Goal: Task Accomplishment & Management: Manage account settings

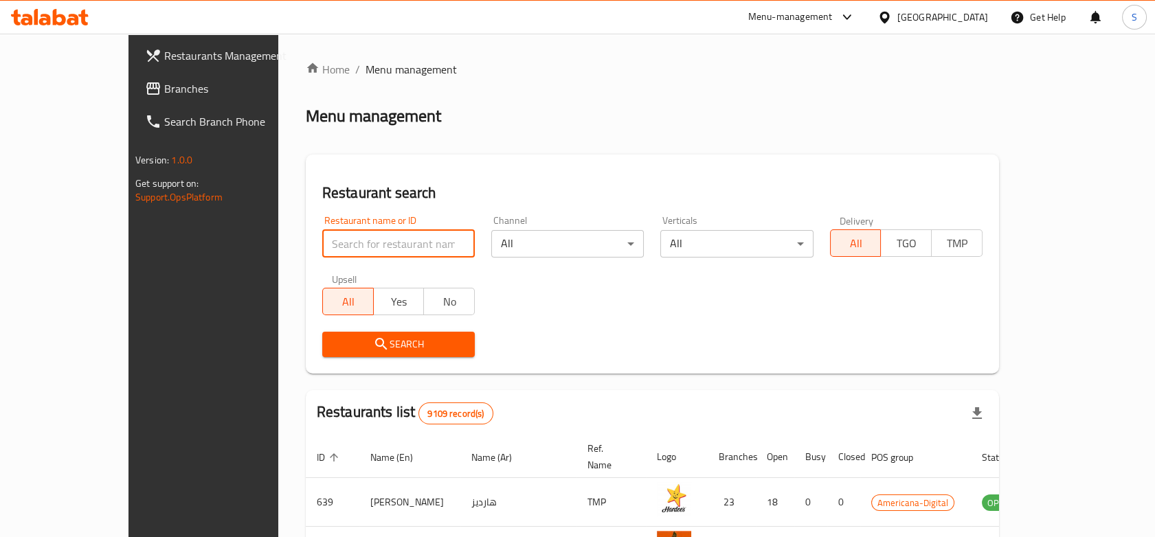
click at [322, 242] on input "search" at bounding box center [398, 243] width 152 height 27
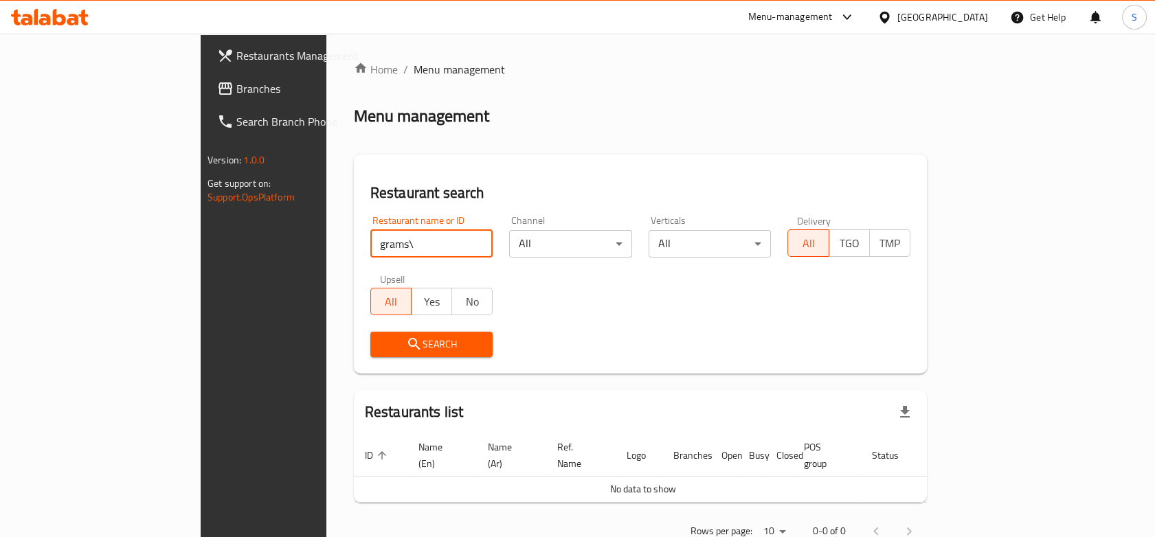
scroll to position [23, 0]
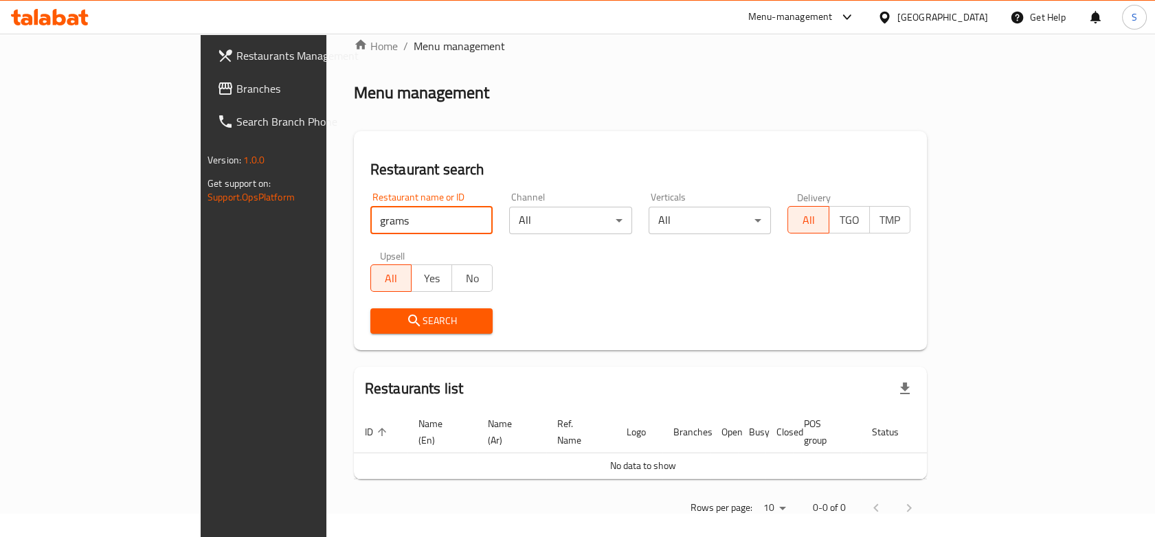
type input "grams"
click button "Search" at bounding box center [431, 320] width 123 height 25
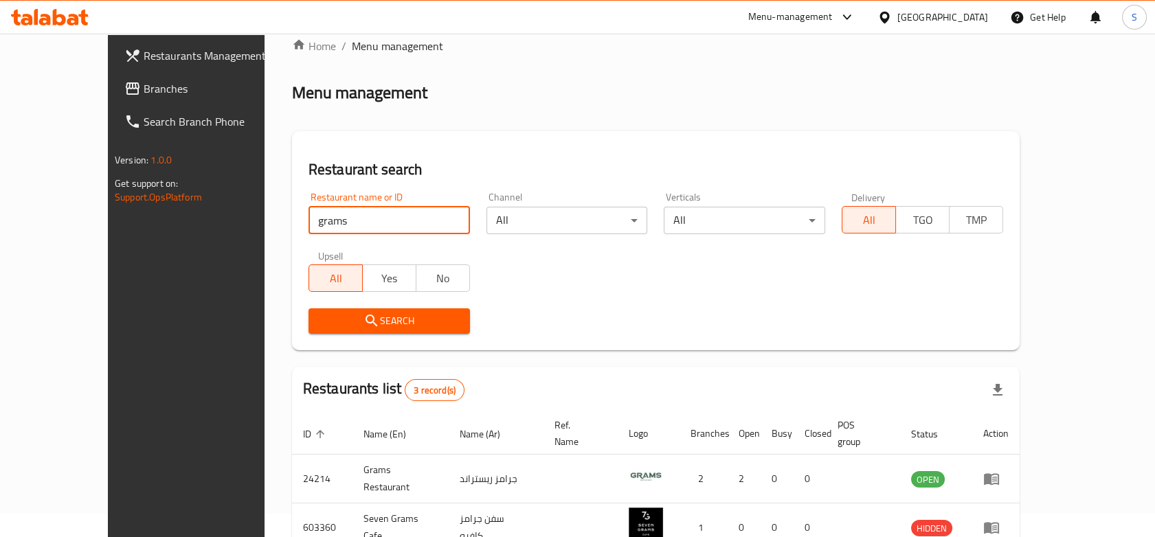
scroll to position [144, 0]
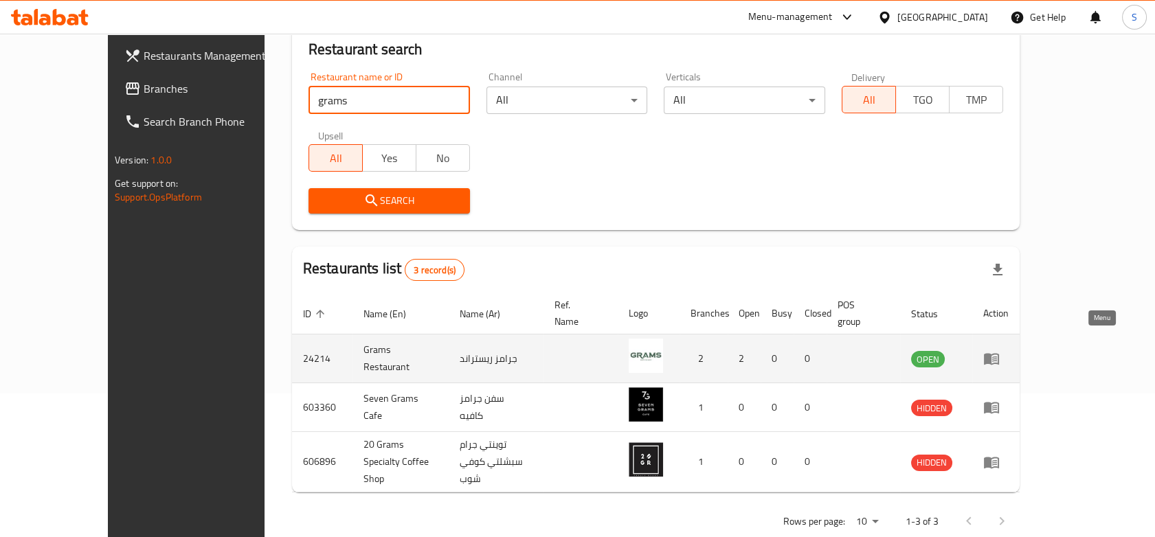
click at [999, 354] on icon "enhanced table" at bounding box center [991, 360] width 15 height 12
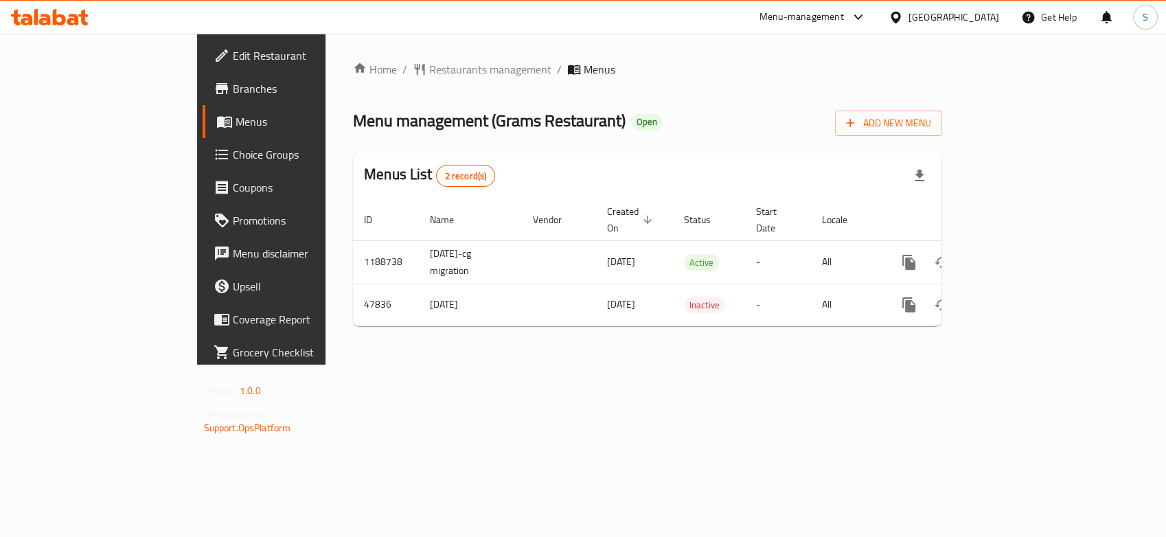
click at [236, 122] on span "Menus" at bounding box center [309, 121] width 146 height 16
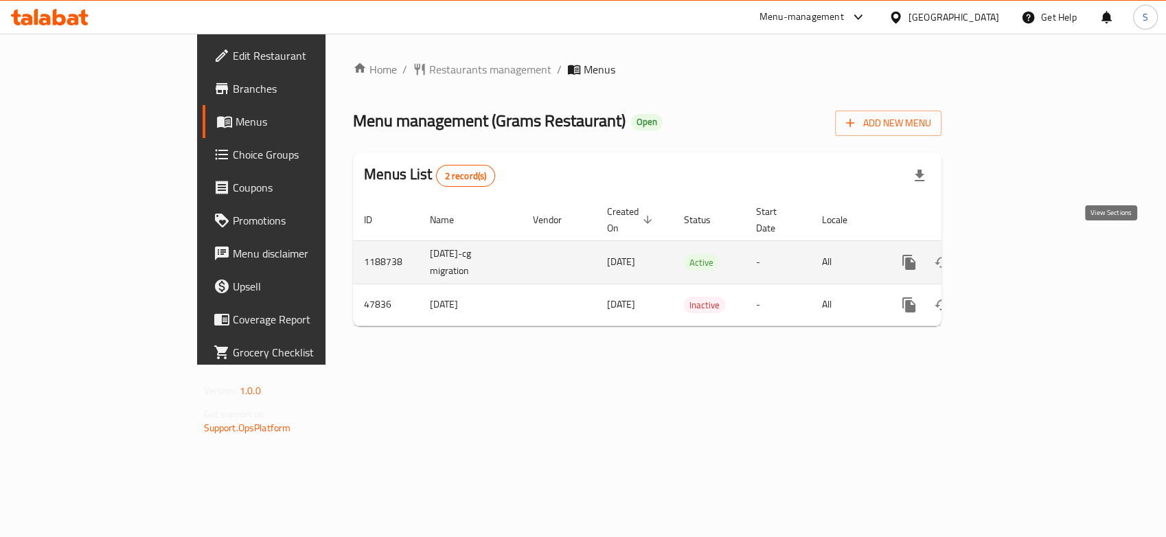
click at [1017, 254] on icon "enhanced table" at bounding box center [1008, 262] width 16 height 16
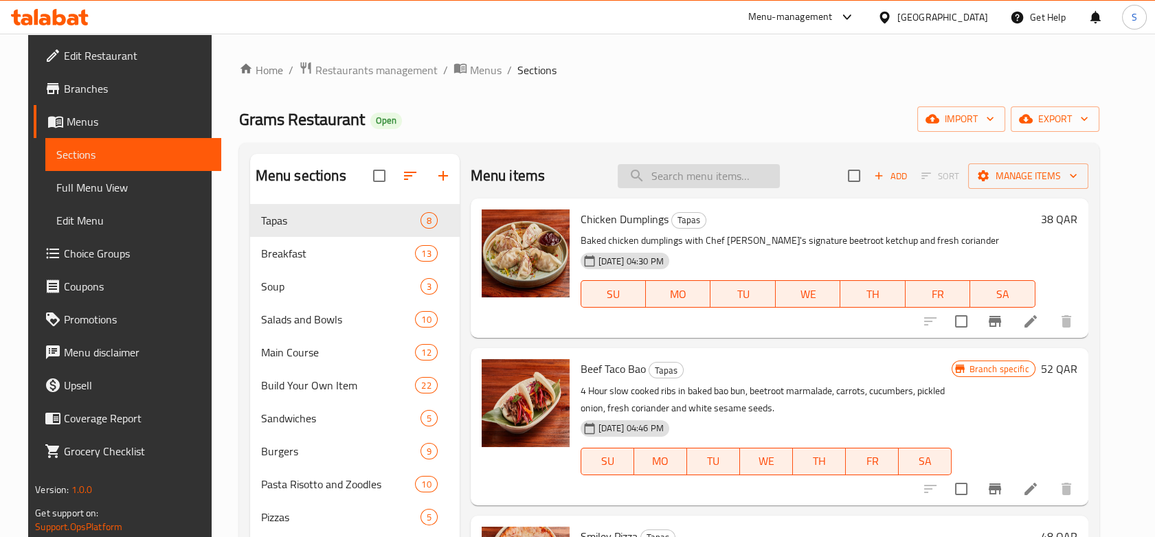
click at [721, 177] on input "search" at bounding box center [698, 176] width 162 height 24
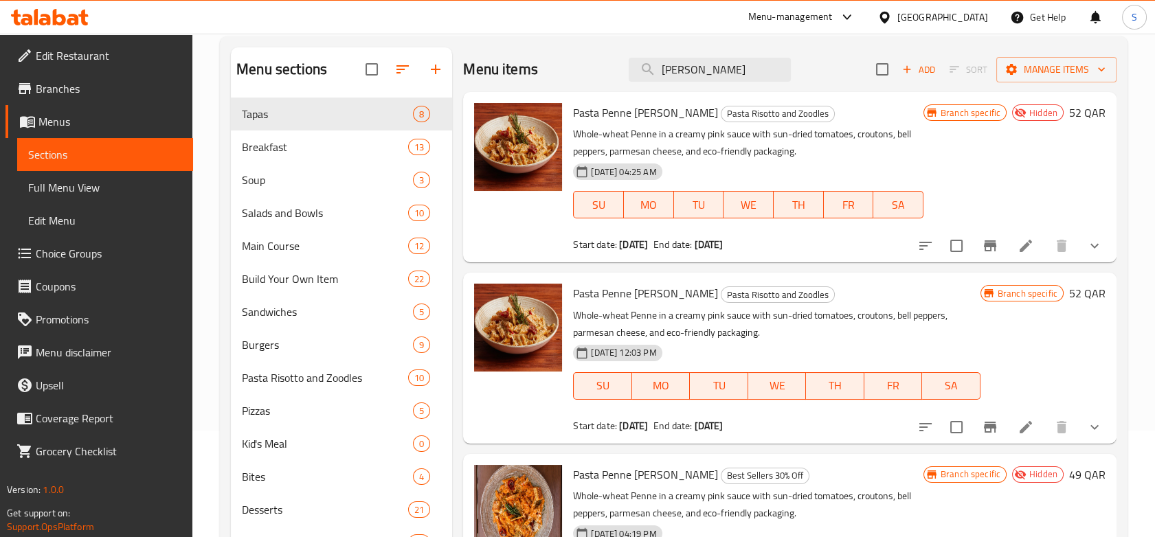
scroll to position [106, 0]
type input "[PERSON_NAME]"
click at [955, 433] on input "checkbox" at bounding box center [956, 427] width 29 height 29
checkbox input "true"
click at [619, 293] on span "Pasta Penne [PERSON_NAME]" at bounding box center [645, 294] width 145 height 21
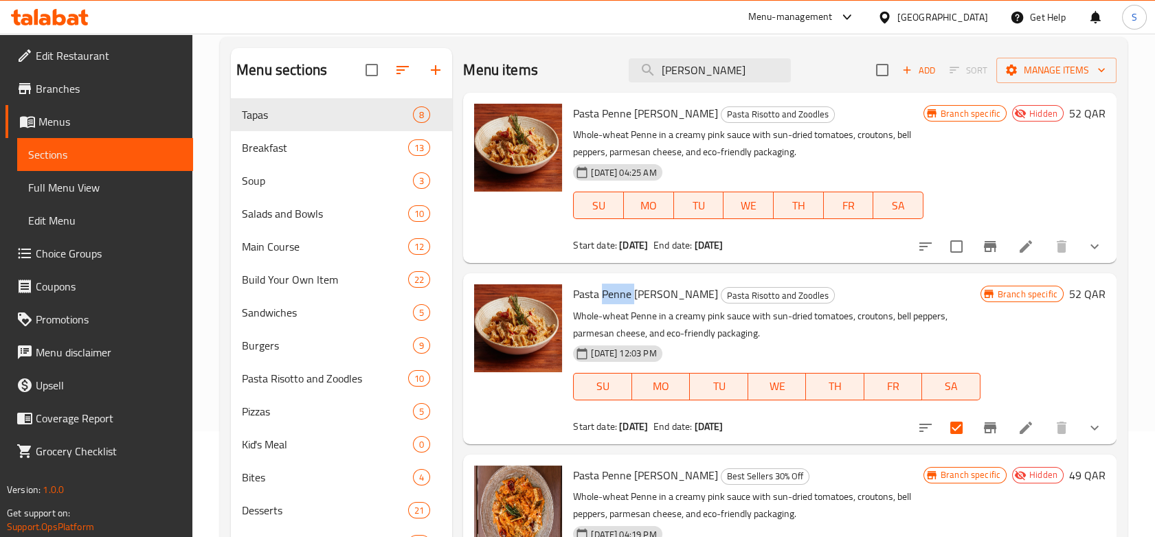
click at [619, 293] on span "Pasta Penne [PERSON_NAME]" at bounding box center [645, 294] width 145 height 21
copy h6 "Pasta Penne [PERSON_NAME]"
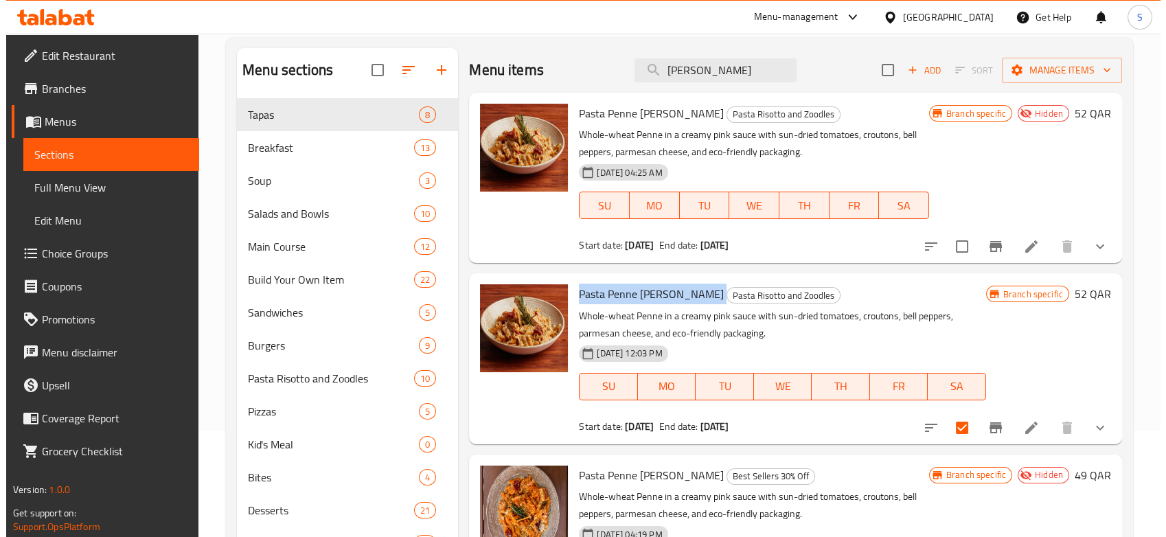
scroll to position [0, 0]
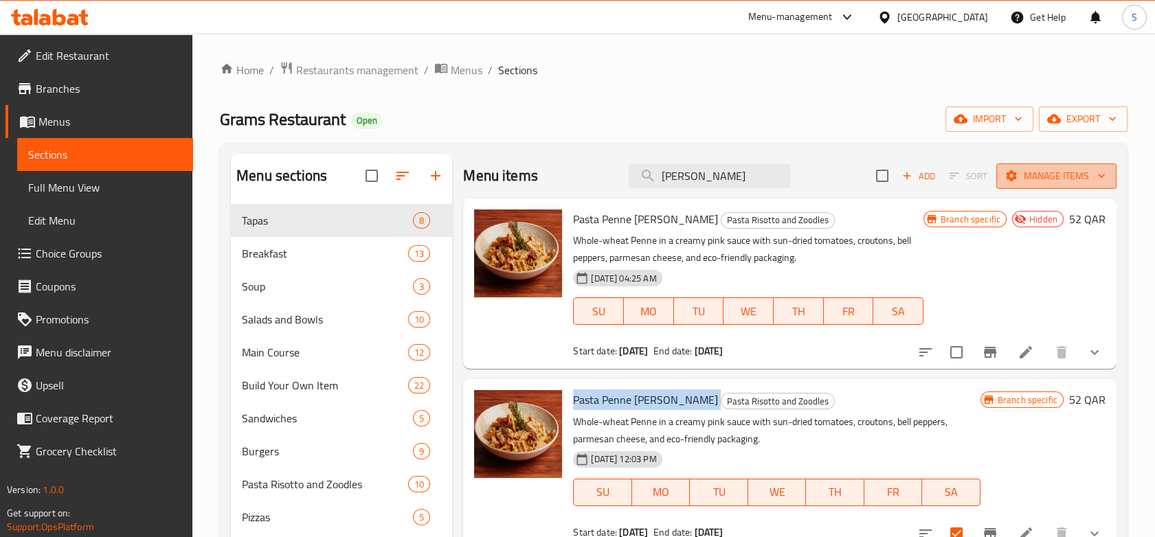
click at [1044, 181] on span "Manage items" at bounding box center [1056, 176] width 98 height 17
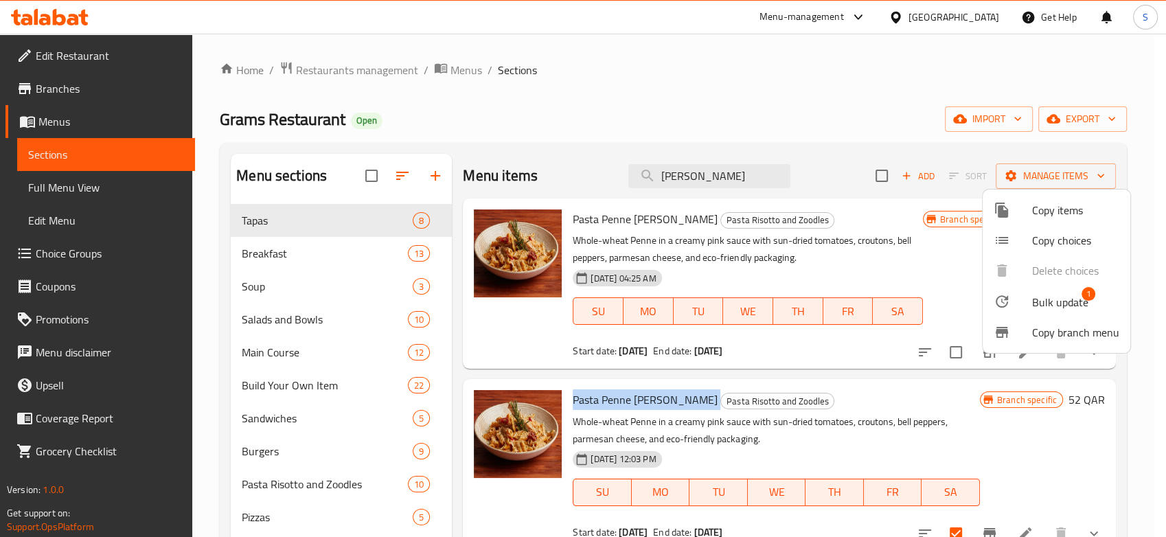
click at [1030, 218] on div at bounding box center [1013, 210] width 38 height 16
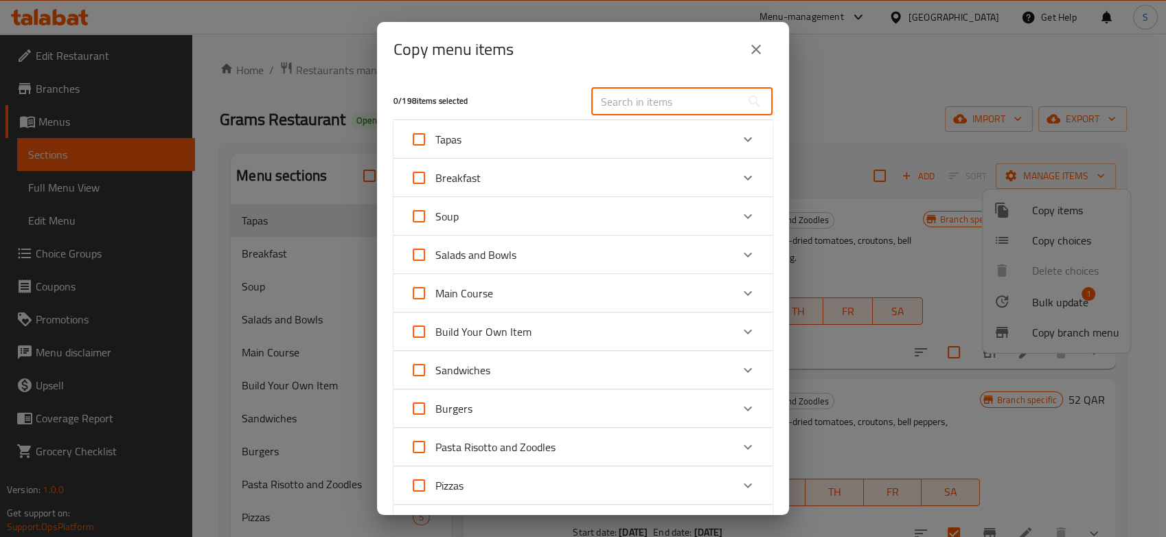
click at [624, 104] on input "text" at bounding box center [666, 101] width 150 height 27
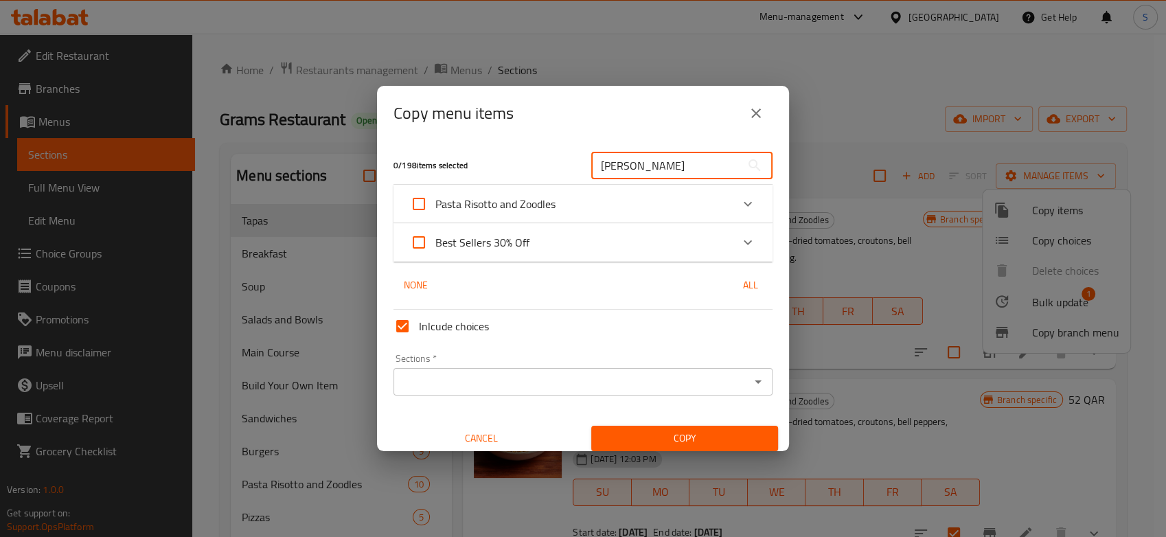
type input "[PERSON_NAME]"
click at [657, 203] on div "Pasta Risotto and Zoodles" at bounding box center [570, 204] width 321 height 33
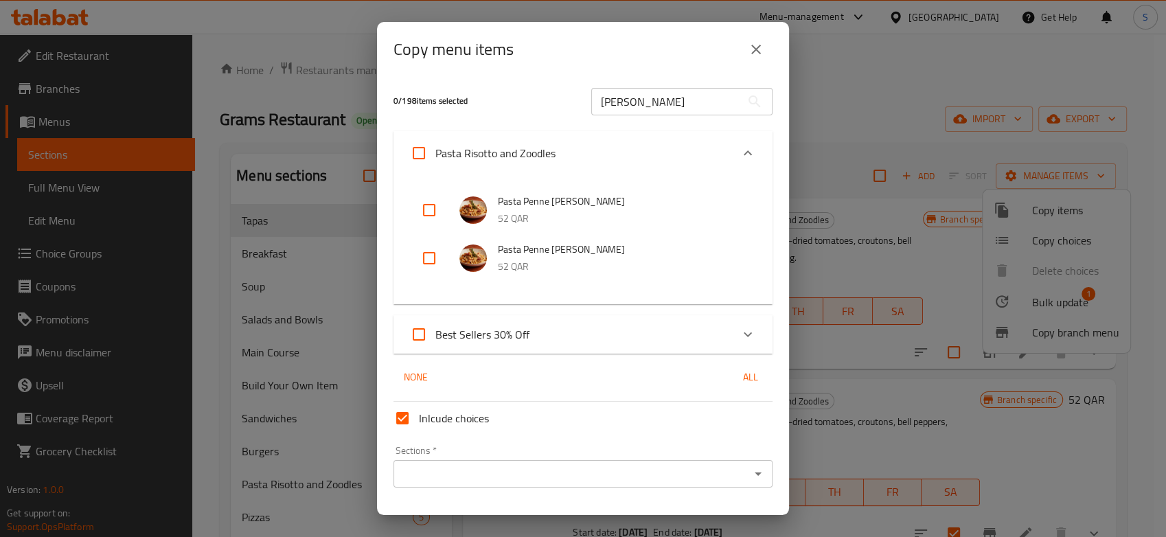
click at [420, 206] on input "checkbox" at bounding box center [429, 210] width 33 height 33
checkbox input "true"
click at [422, 255] on input "checkbox" at bounding box center [429, 258] width 33 height 33
checkbox input "true"
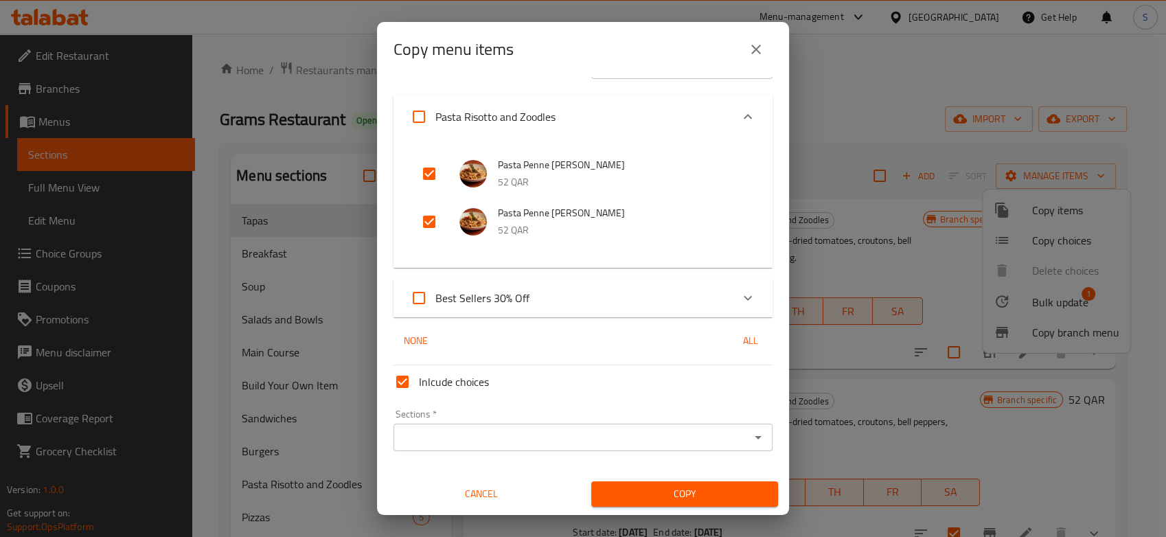
click at [512, 444] on input "Sections   *" at bounding box center [572, 437] width 348 height 19
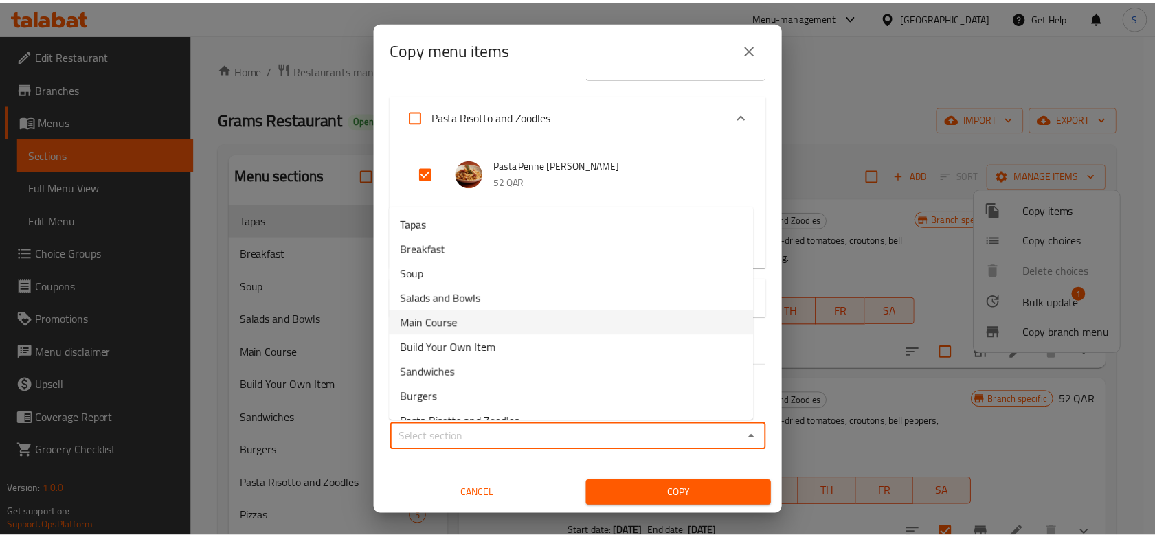
scroll to position [61, 0]
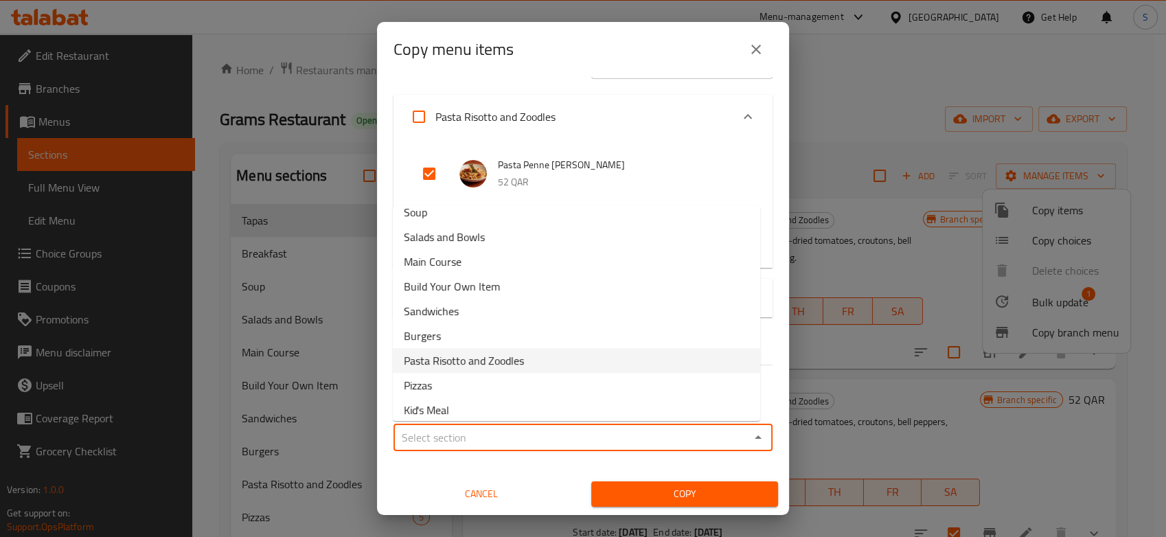
click at [526, 362] on li "Pasta Risotto and Zoodles" at bounding box center [576, 360] width 367 height 25
type input "Pasta Risotto and Zoodles"
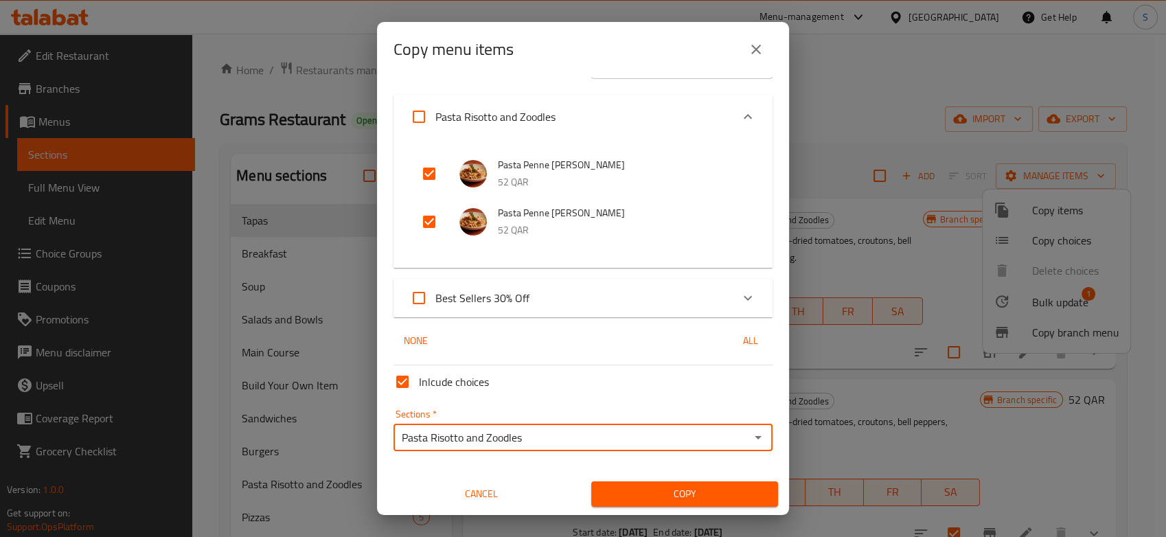
click at [642, 431] on input "Pasta Risotto and Zoodles" at bounding box center [572, 437] width 348 height 19
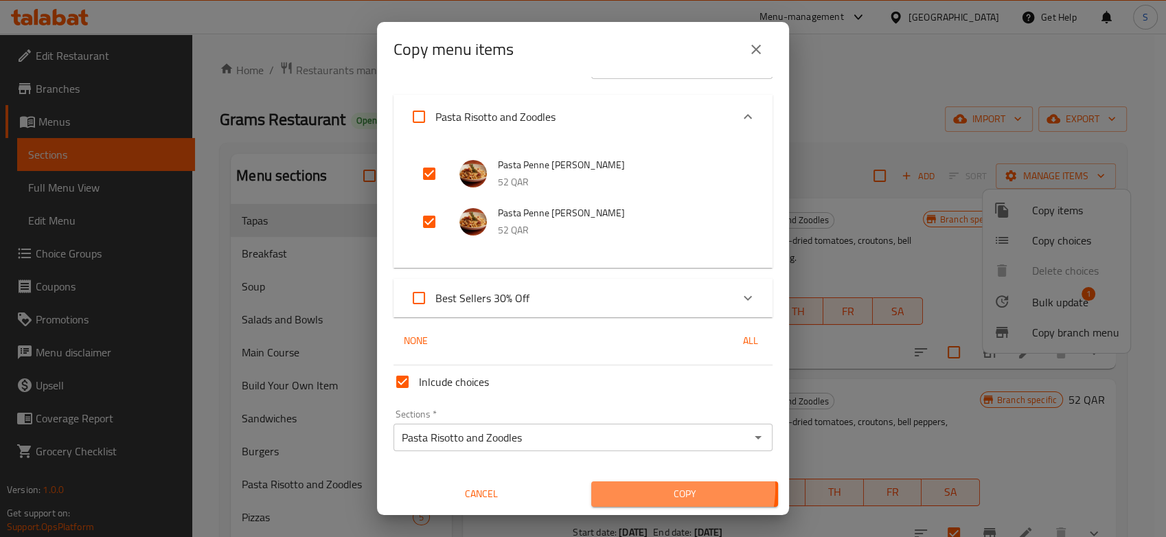
click at [654, 488] on span "Copy" at bounding box center [684, 494] width 165 height 17
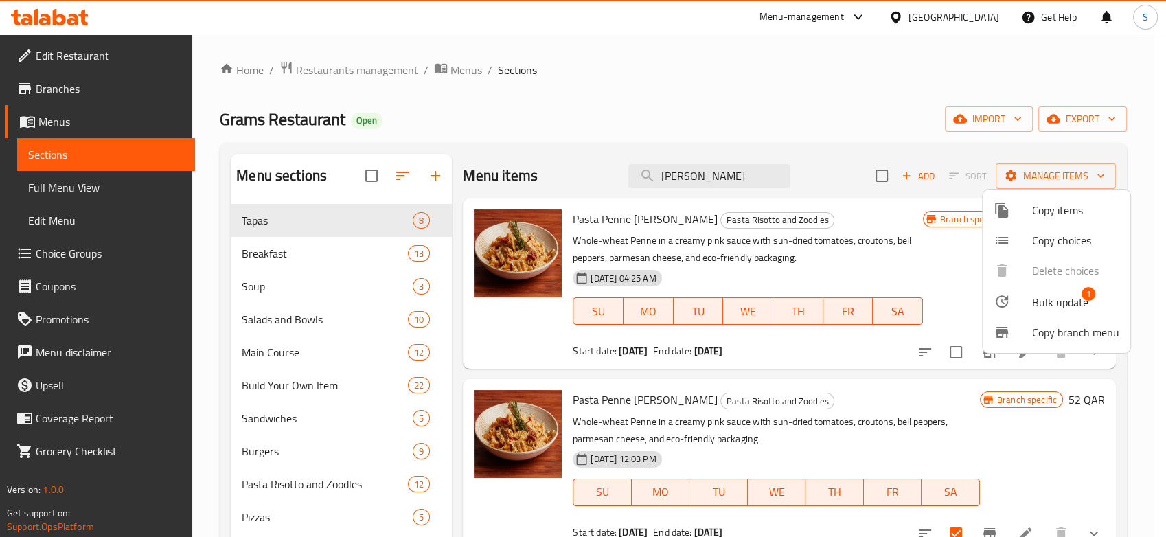
click at [702, 170] on div at bounding box center [583, 268] width 1166 height 537
click at [702, 170] on input "[PERSON_NAME]" at bounding box center [709, 176] width 162 height 24
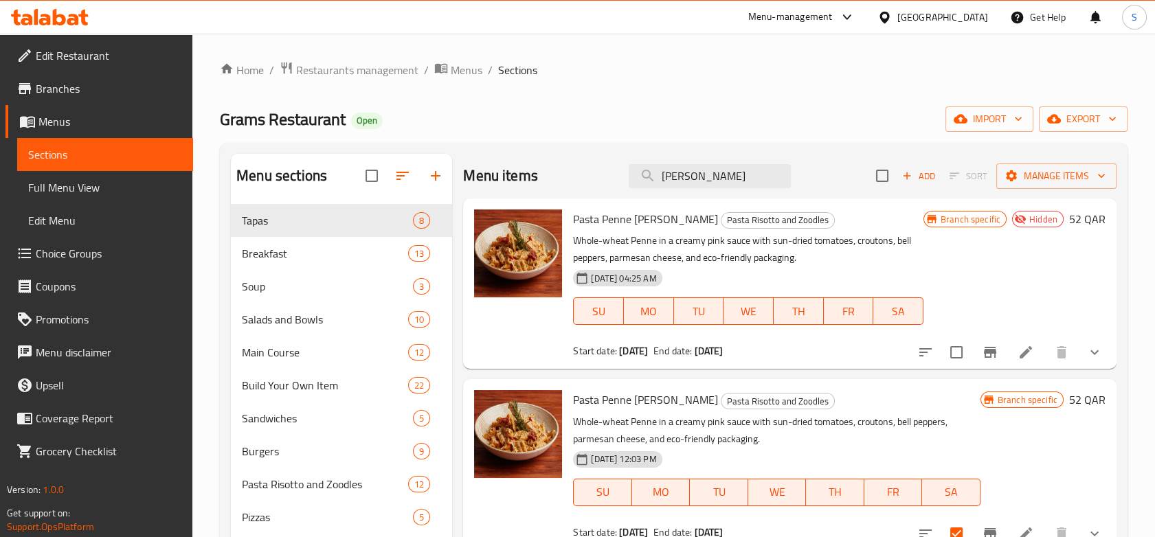
paste input "Chicken and Basil Leaves Pizz"
click at [702, 170] on input "[PERSON_NAME]" at bounding box center [709, 176] width 162 height 24
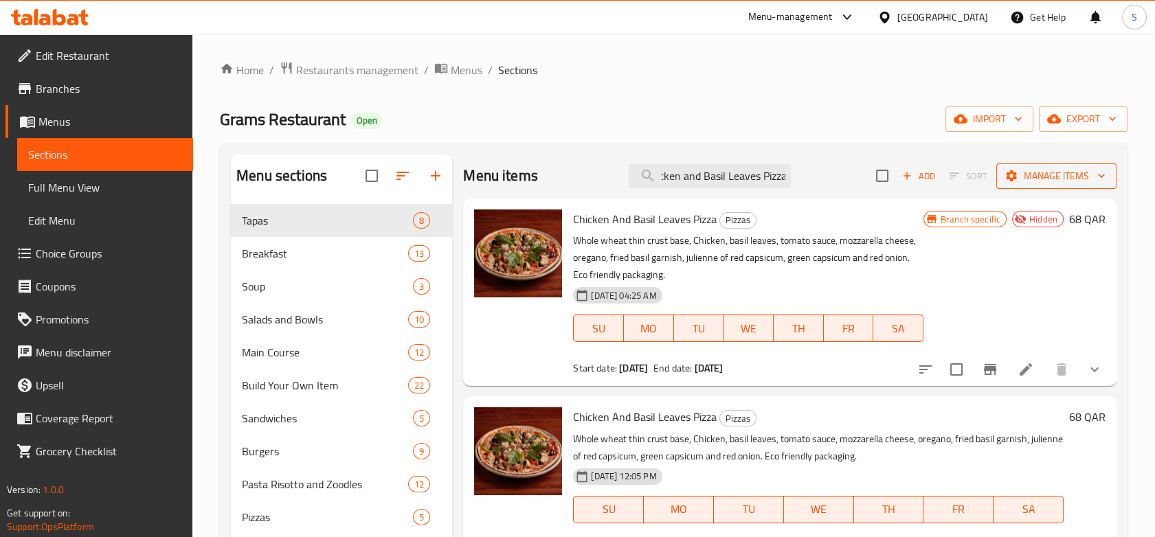
type input "Chicken and Basil Leaves Pizza"
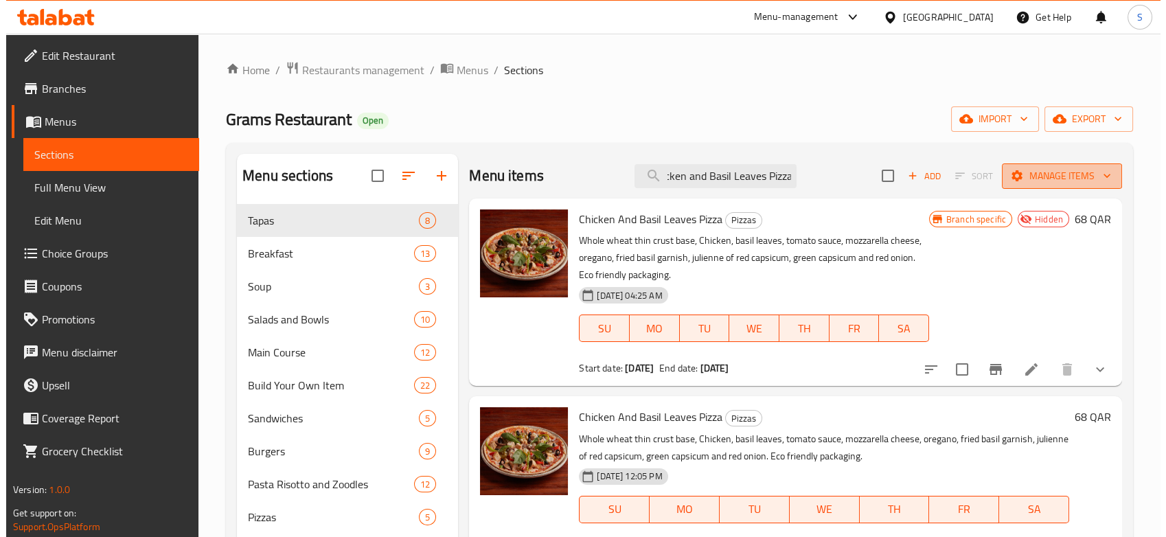
scroll to position [0, 0]
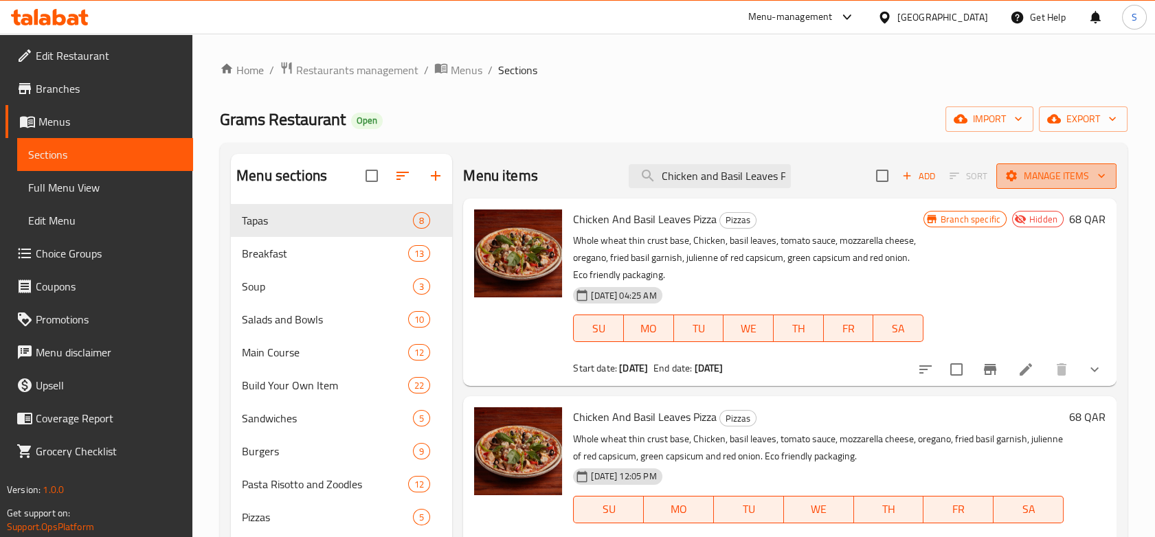
click at [1038, 170] on span "Manage items" at bounding box center [1056, 176] width 98 height 17
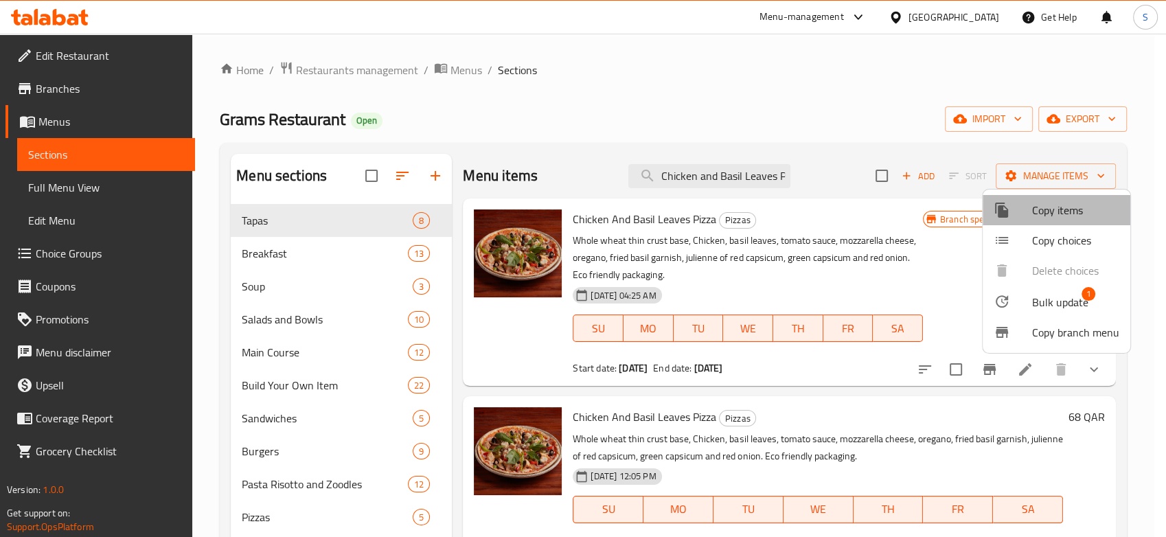
click at [1016, 214] on div at bounding box center [1013, 210] width 38 height 16
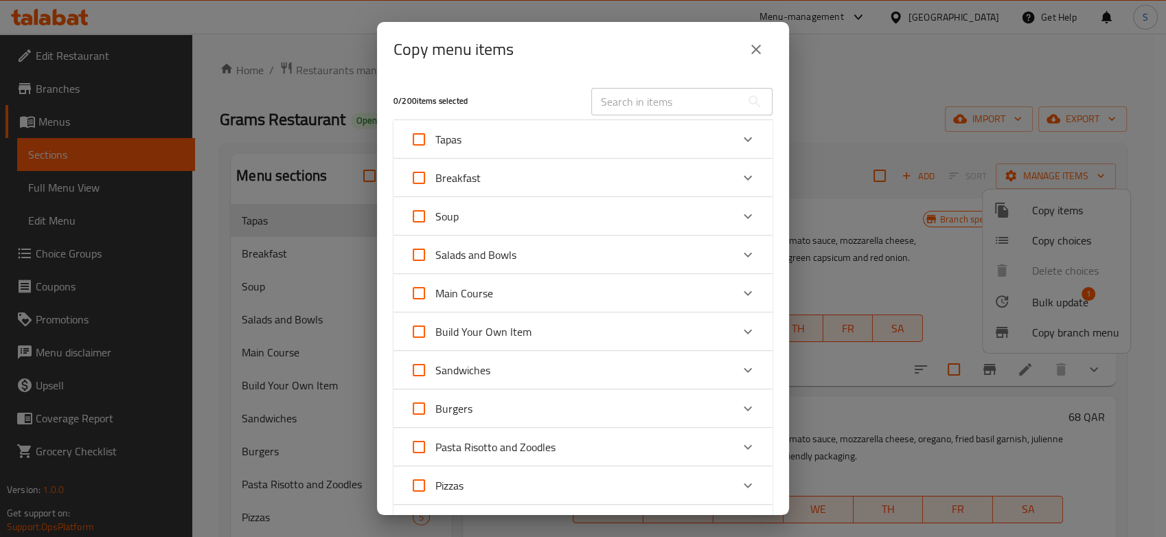
click at [634, 99] on input "text" at bounding box center [666, 101] width 150 height 27
paste input "Chicken and Basil Leaves Pizza"
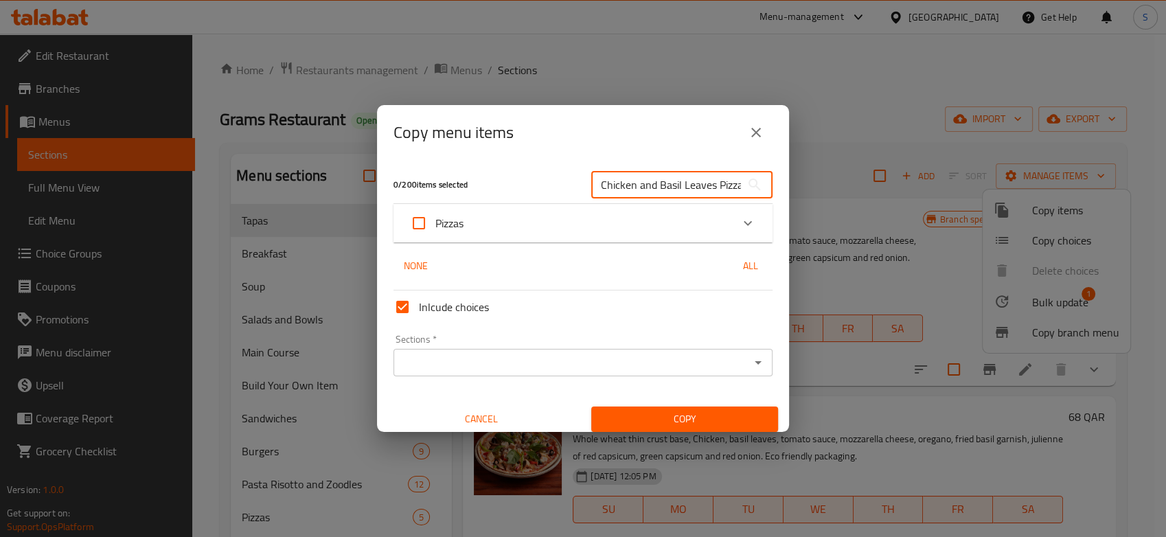
scroll to position [0, 6]
type input "Chicken and Basil Leaves Pizza"
click at [565, 214] on div "Pizzas" at bounding box center [570, 223] width 321 height 33
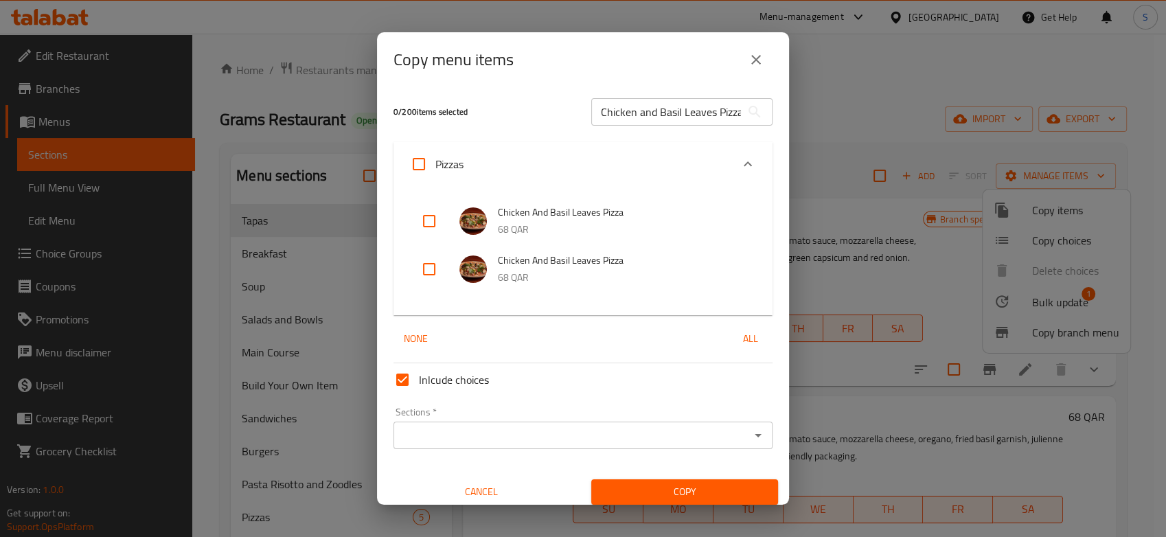
click at [428, 231] on input "checkbox" at bounding box center [429, 221] width 33 height 33
checkbox input "true"
click at [423, 269] on input "checkbox" at bounding box center [429, 269] width 33 height 33
checkbox input "true"
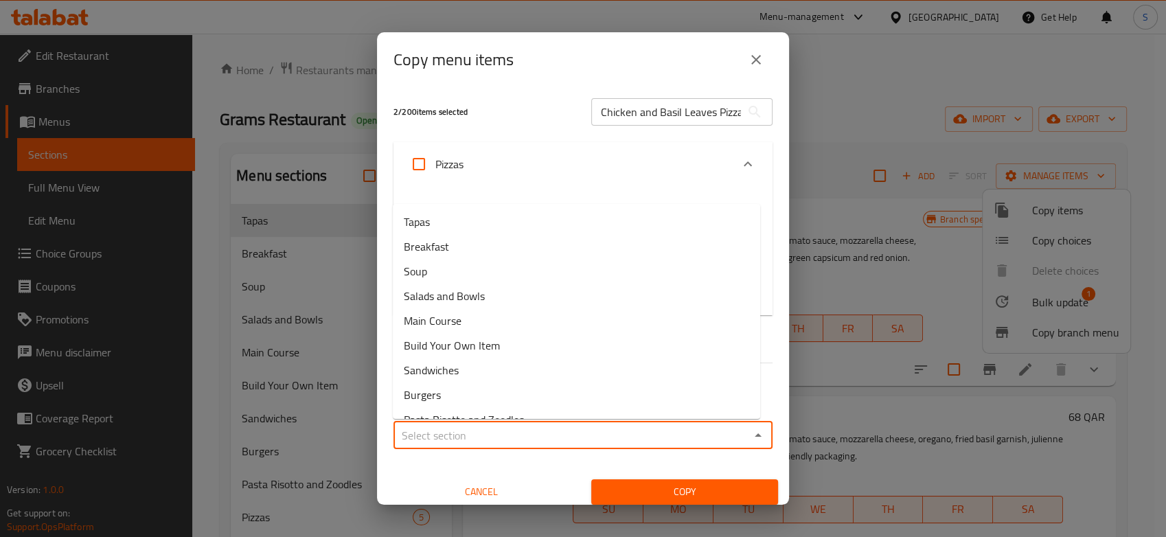
click at [453, 433] on input "Sections   *" at bounding box center [572, 435] width 348 height 19
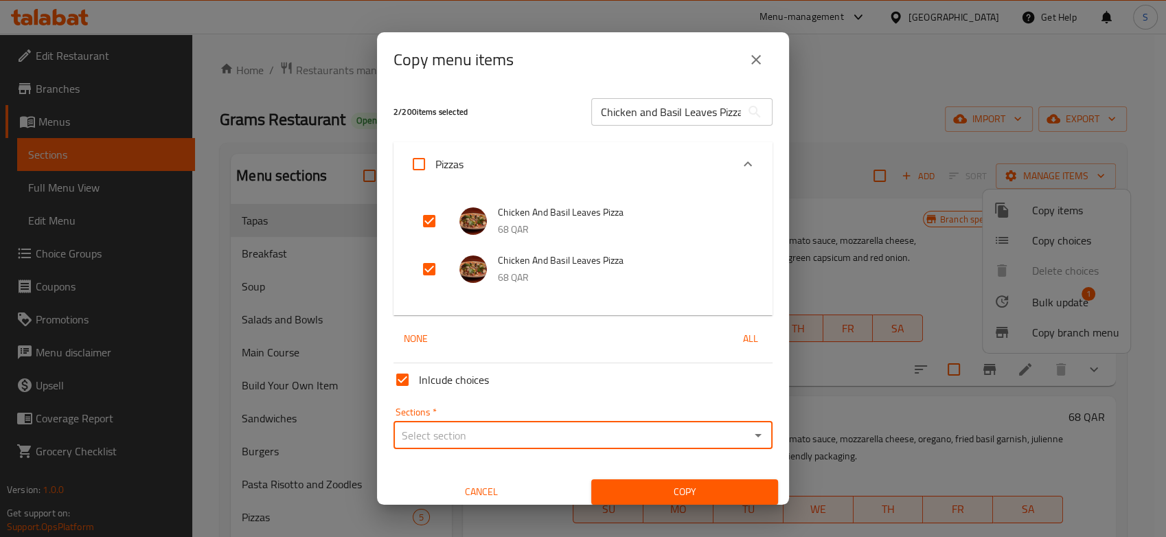
click at [453, 433] on input "Sections   *" at bounding box center [572, 435] width 348 height 19
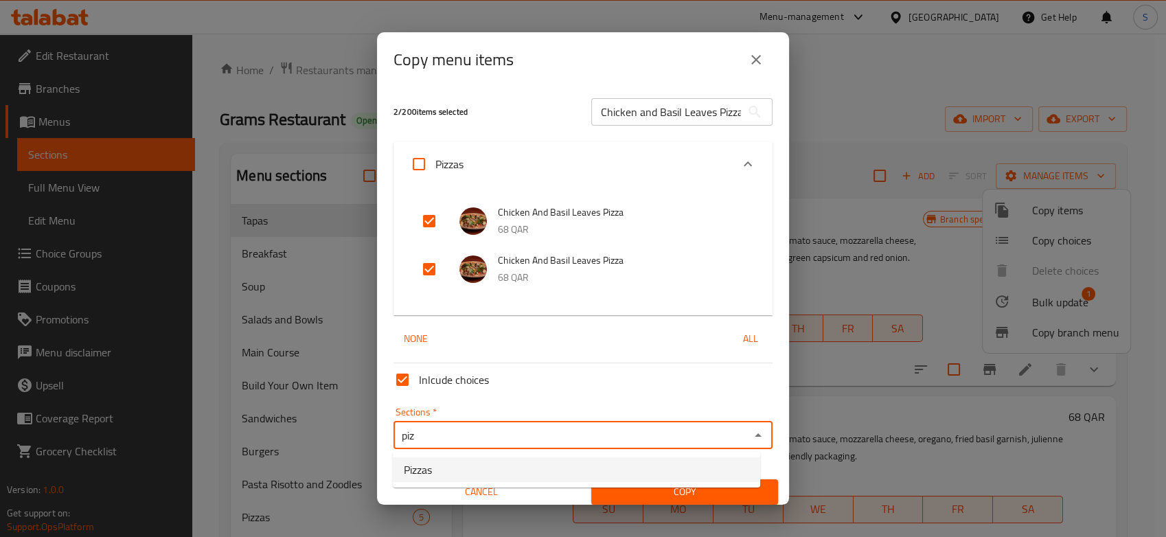
click at [453, 466] on li "Pizzas" at bounding box center [576, 469] width 367 height 25
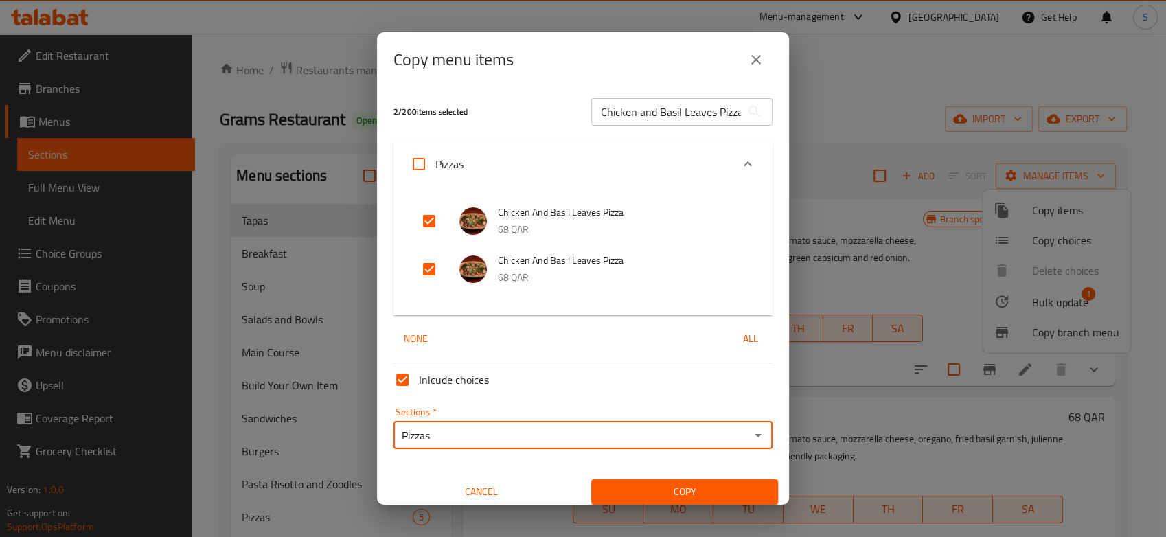
type input "Pizzas"
click at [648, 495] on span "Copy" at bounding box center [684, 492] width 165 height 17
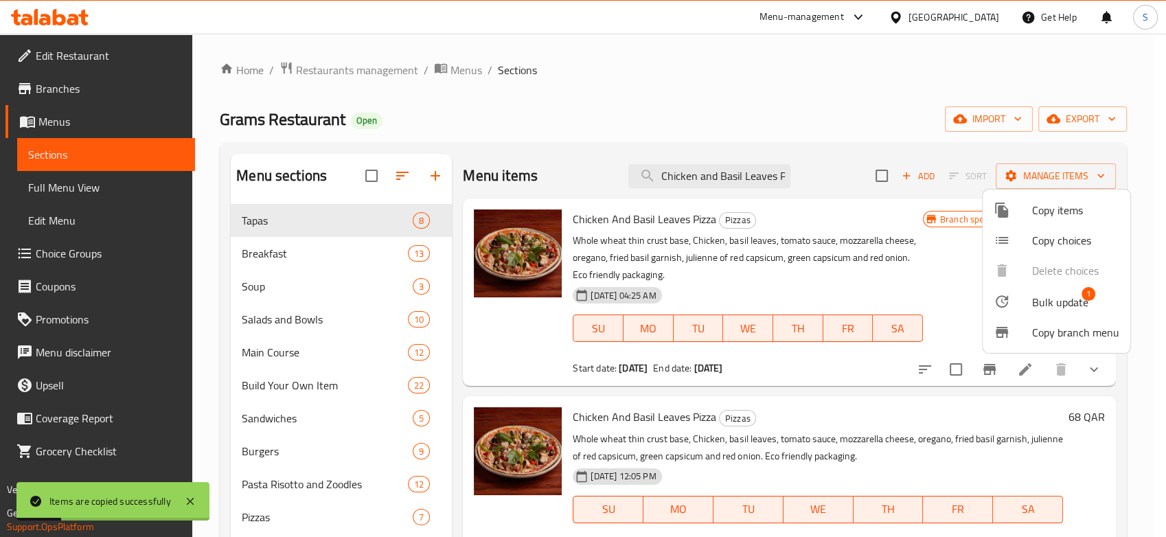
click at [684, 170] on div at bounding box center [583, 268] width 1166 height 537
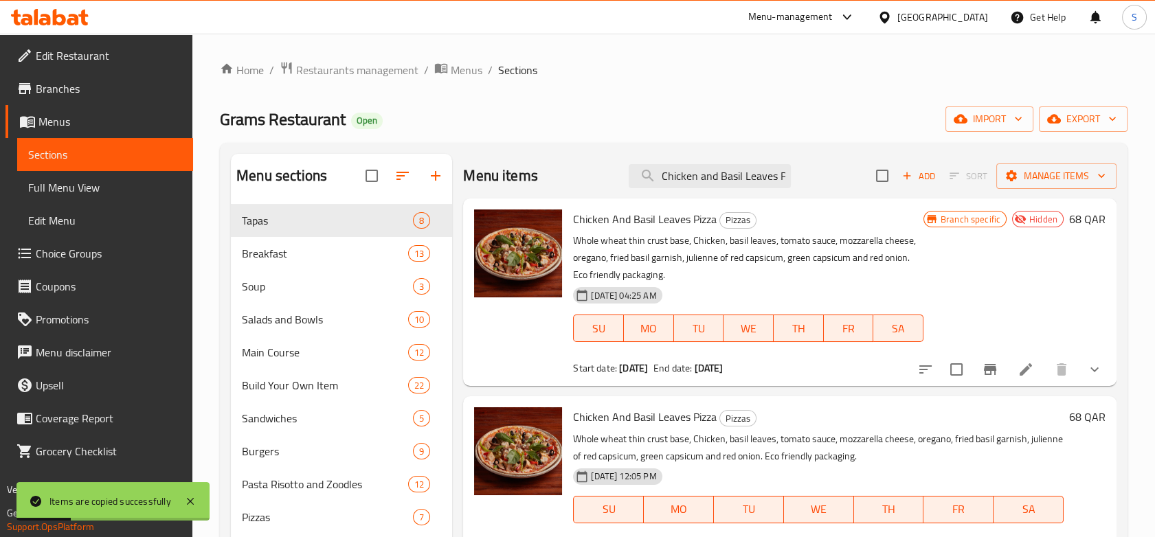
drag, startPoint x: 684, startPoint y: 170, endPoint x: 1074, endPoint y: 199, distance: 391.2
click at [1044, 172] on span "Manage items" at bounding box center [1056, 176] width 98 height 17
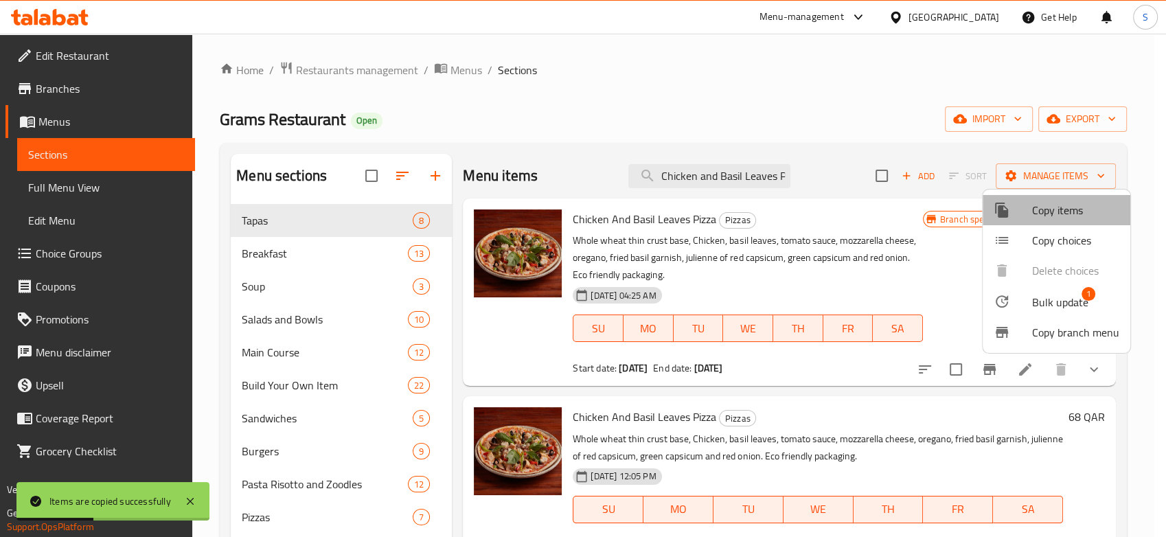
click at [1032, 202] on span "Copy items" at bounding box center [1075, 210] width 87 height 16
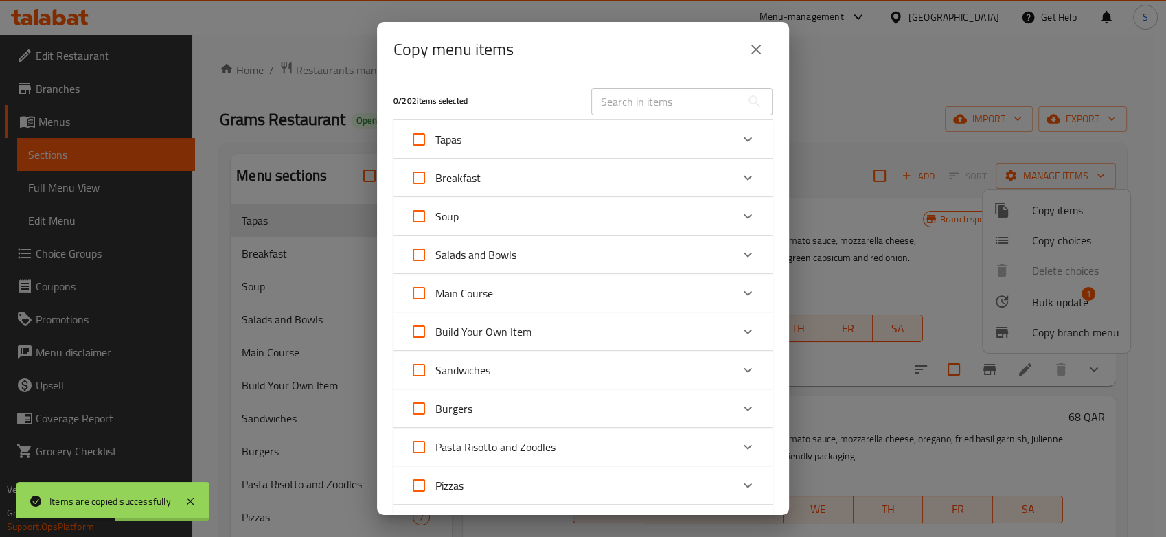
click at [624, 103] on input "text" at bounding box center [666, 101] width 150 height 27
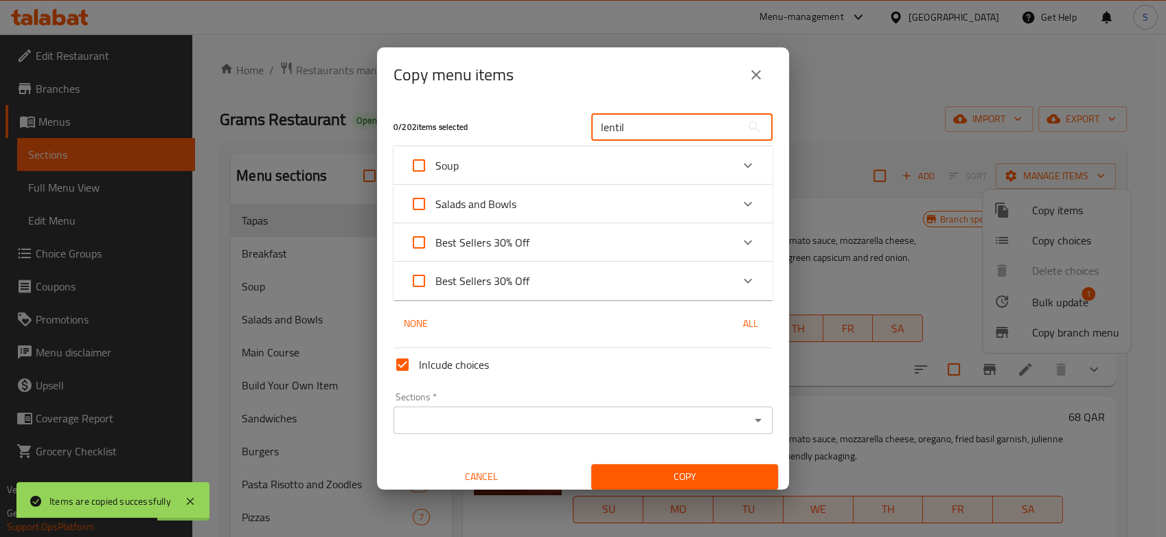
type input "lentil"
click at [551, 162] on div "Soup" at bounding box center [570, 165] width 321 height 33
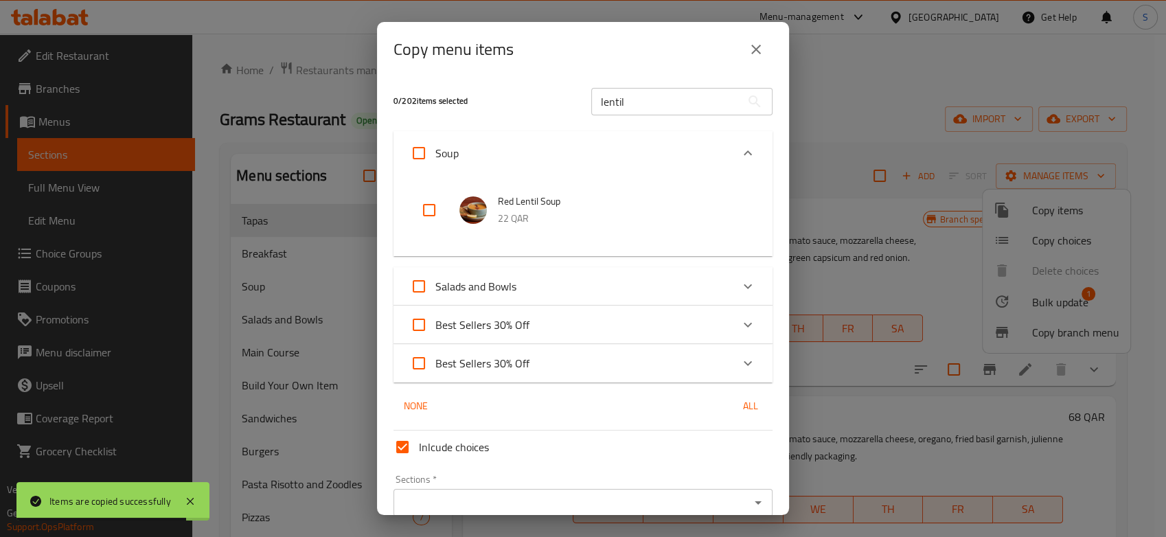
click at [429, 213] on input "checkbox" at bounding box center [429, 210] width 33 height 33
checkbox input "false"
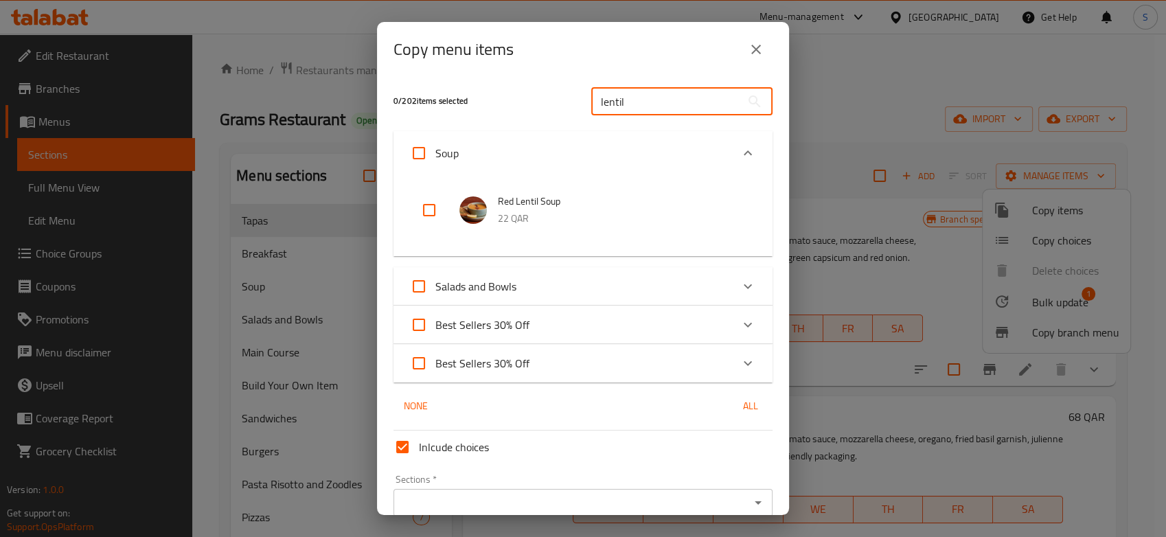
drag, startPoint x: 635, startPoint y: 104, endPoint x: 396, endPoint y: 105, distance: 238.3
click at [396, 105] on div "0 / 202 items selected lentil ​" at bounding box center [583, 101] width 396 height 54
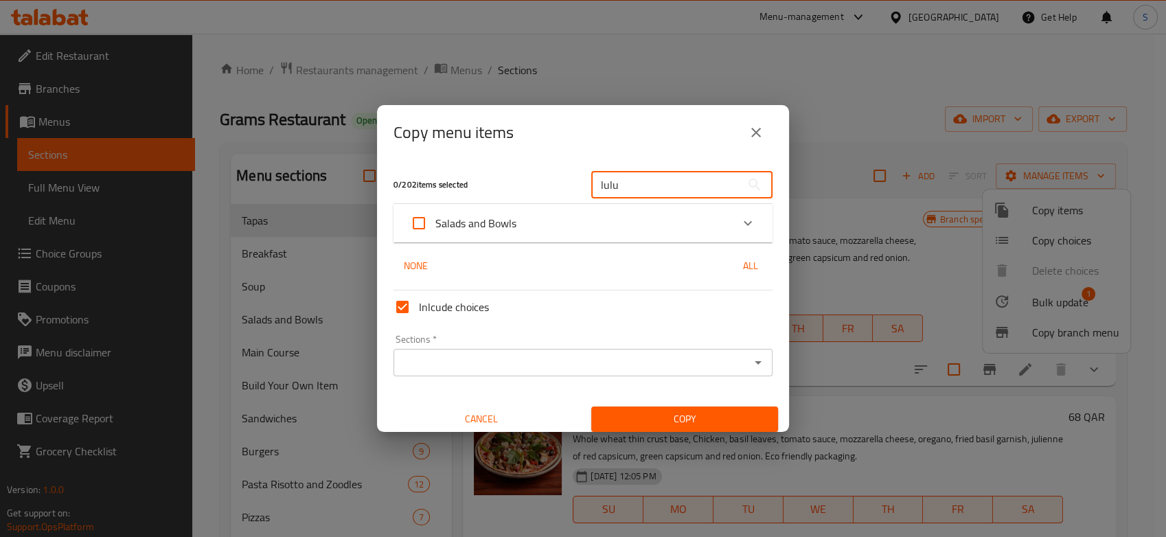
type input "lulu"
click at [531, 220] on div "Salads and Bowls" at bounding box center [570, 223] width 321 height 33
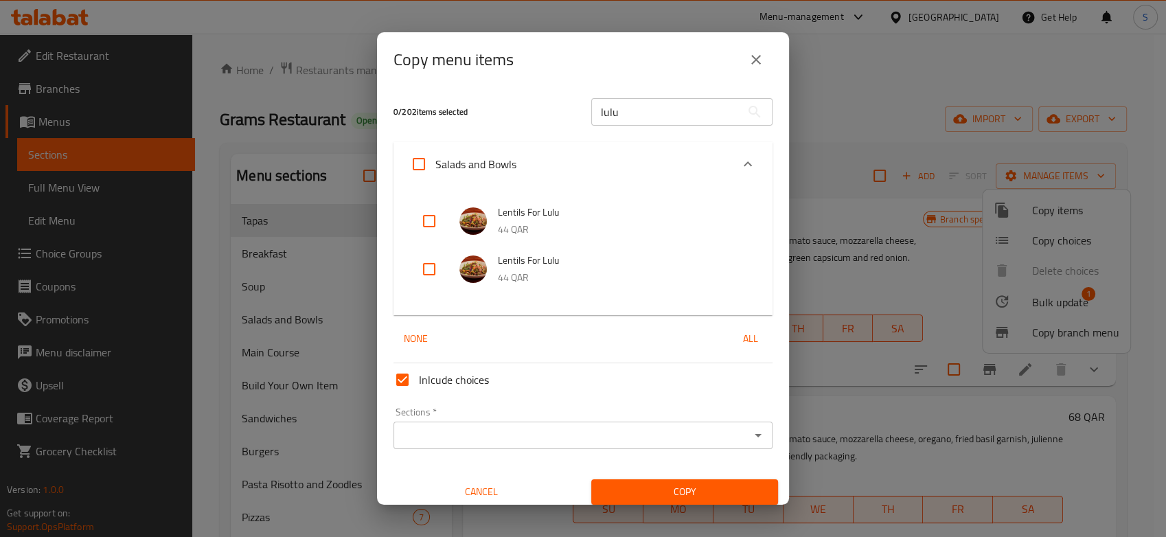
click at [421, 225] on input "checkbox" at bounding box center [429, 221] width 33 height 33
checkbox input "true"
click at [427, 254] on input "checkbox" at bounding box center [429, 269] width 33 height 33
checkbox input "true"
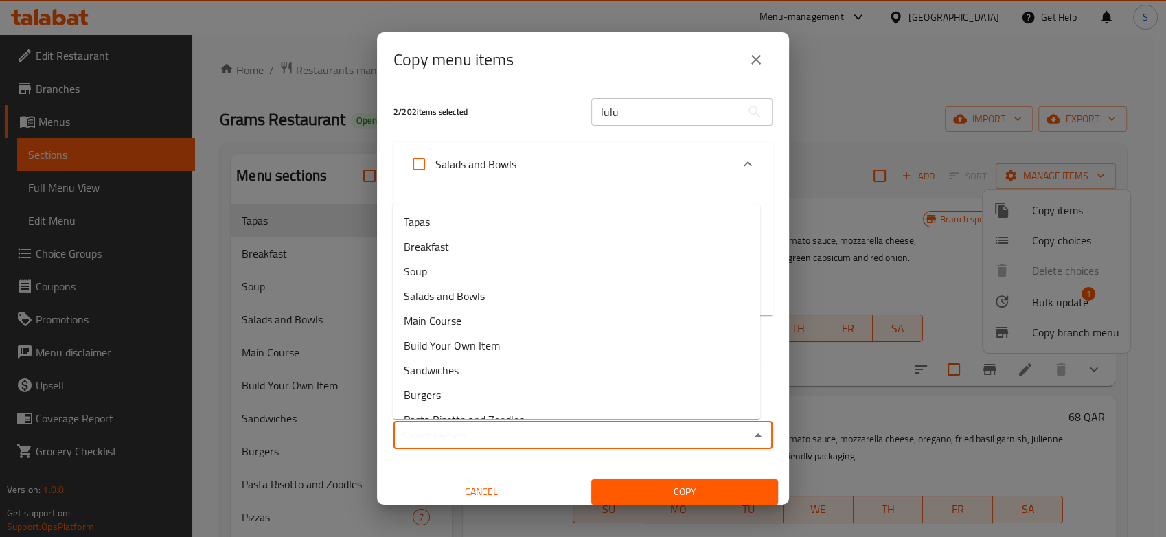
click at [643, 429] on input "Sections   *" at bounding box center [572, 435] width 348 height 19
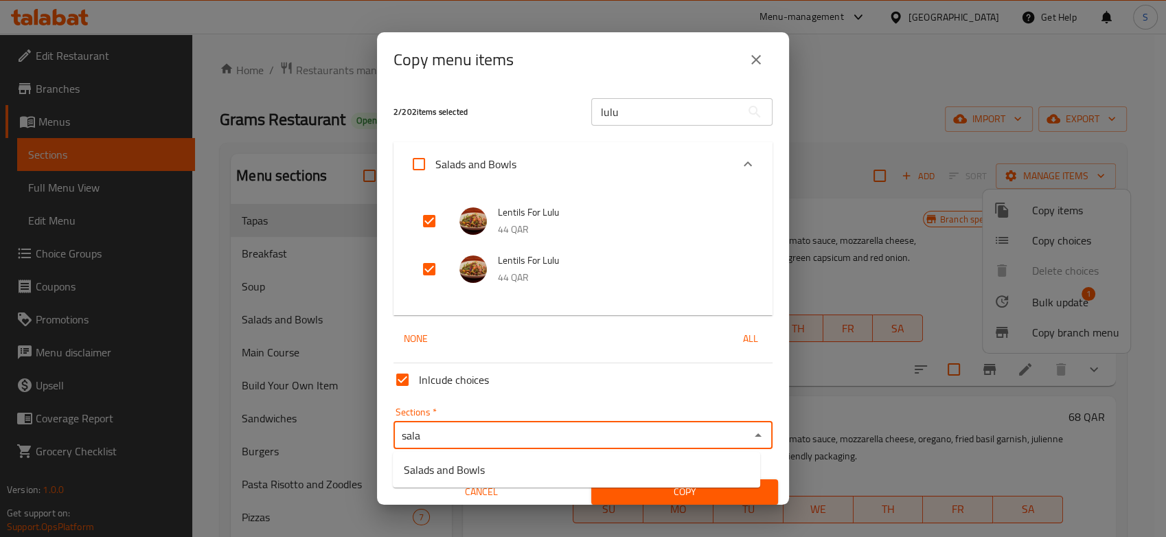
click at [595, 456] on ul "Salads and Bowls" at bounding box center [576, 470] width 367 height 36
click at [595, 475] on li "Salads and Bowls" at bounding box center [576, 469] width 367 height 25
type input "Salads and Bowls"
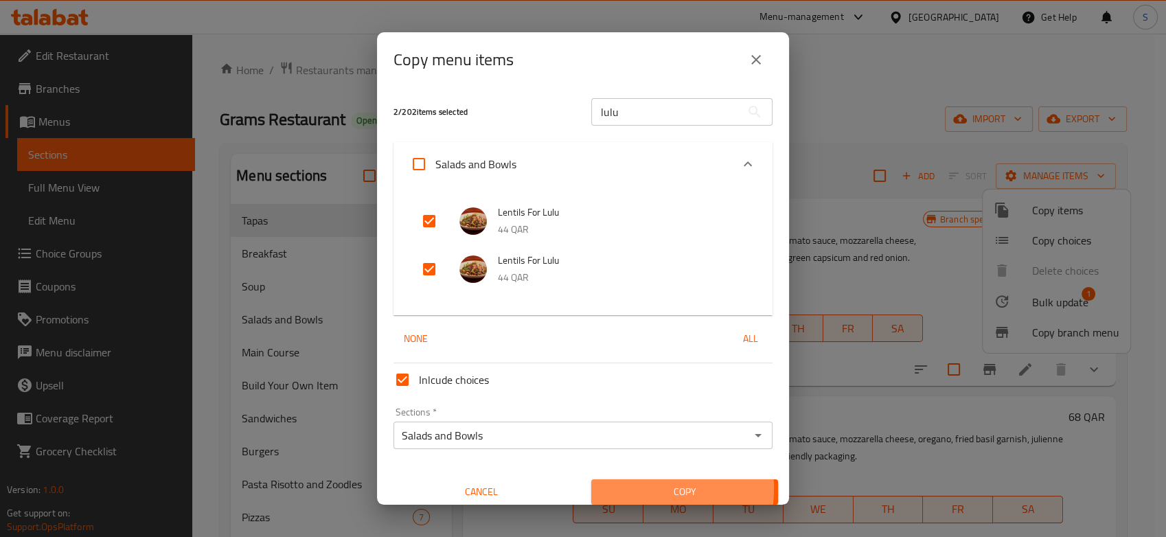
click at [628, 489] on span "Copy" at bounding box center [684, 492] width 165 height 17
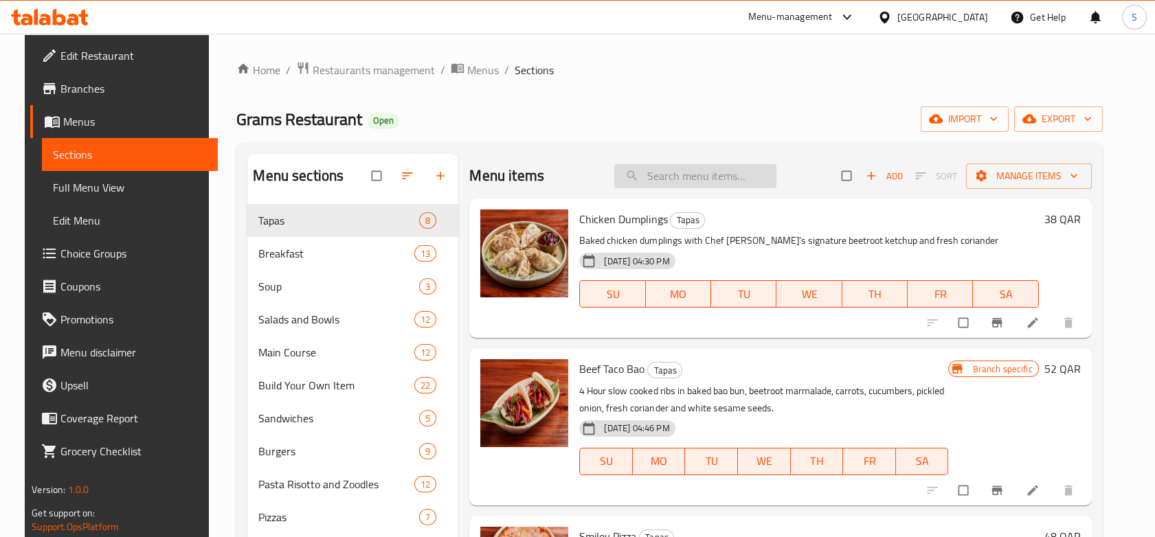
click at [674, 177] on input "search" at bounding box center [695, 176] width 162 height 24
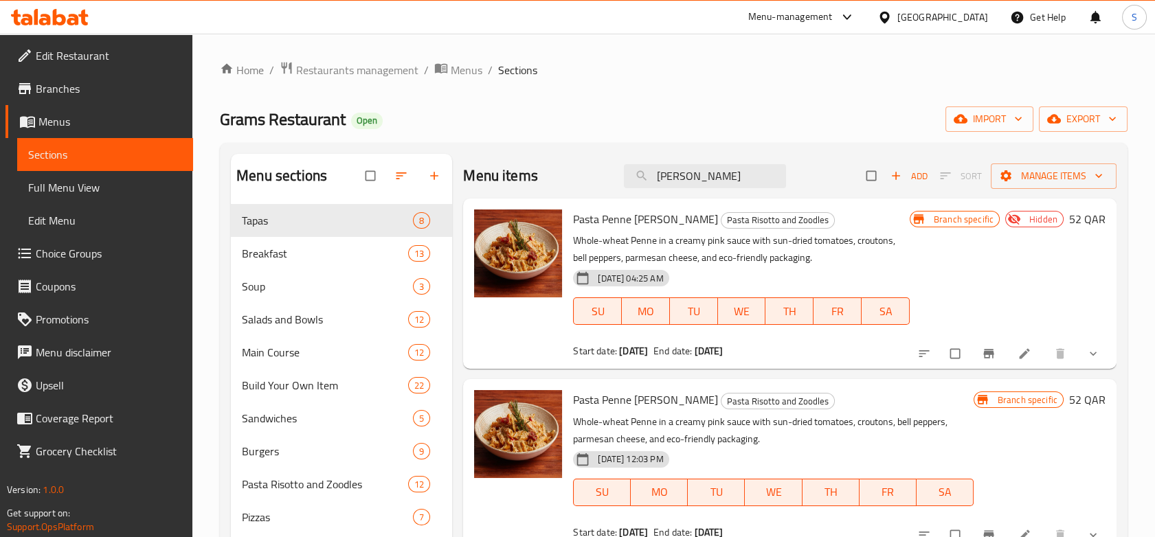
type input "[PERSON_NAME]"
click at [745, 250] on p "Whole-wheat Penne in a creamy pink sauce with sun-dried tomatoes, croutons, bel…" at bounding box center [741, 249] width 336 height 34
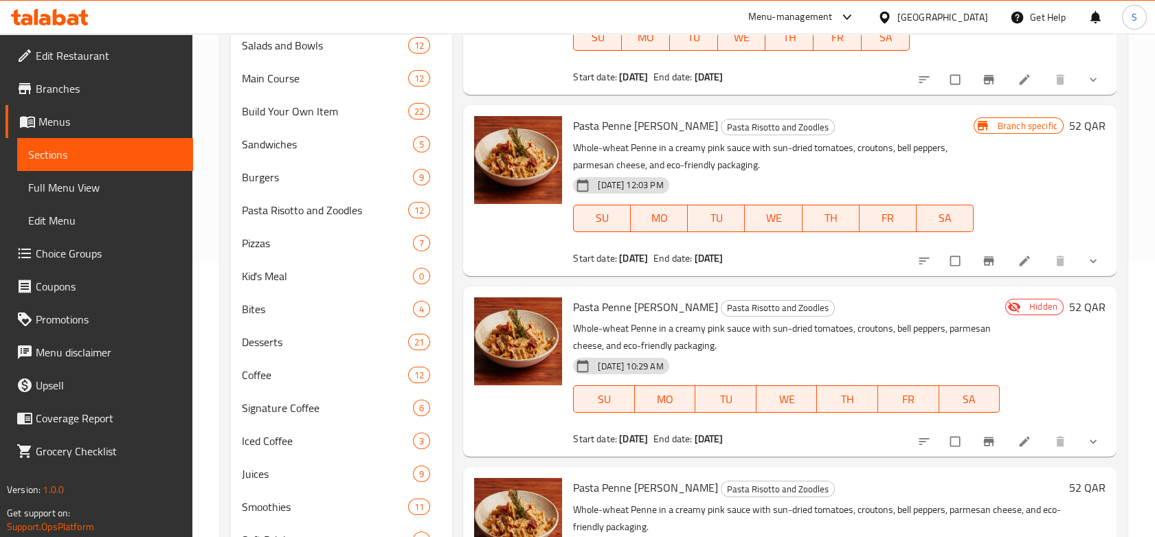
scroll to position [497, 0]
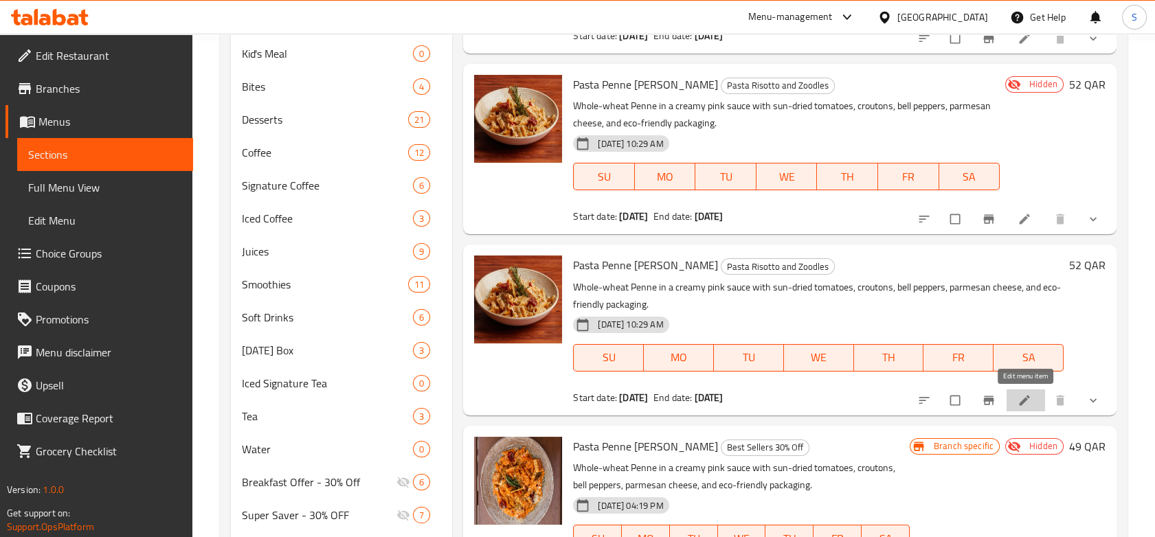
click at [1031, 401] on link at bounding box center [1025, 401] width 16 height 14
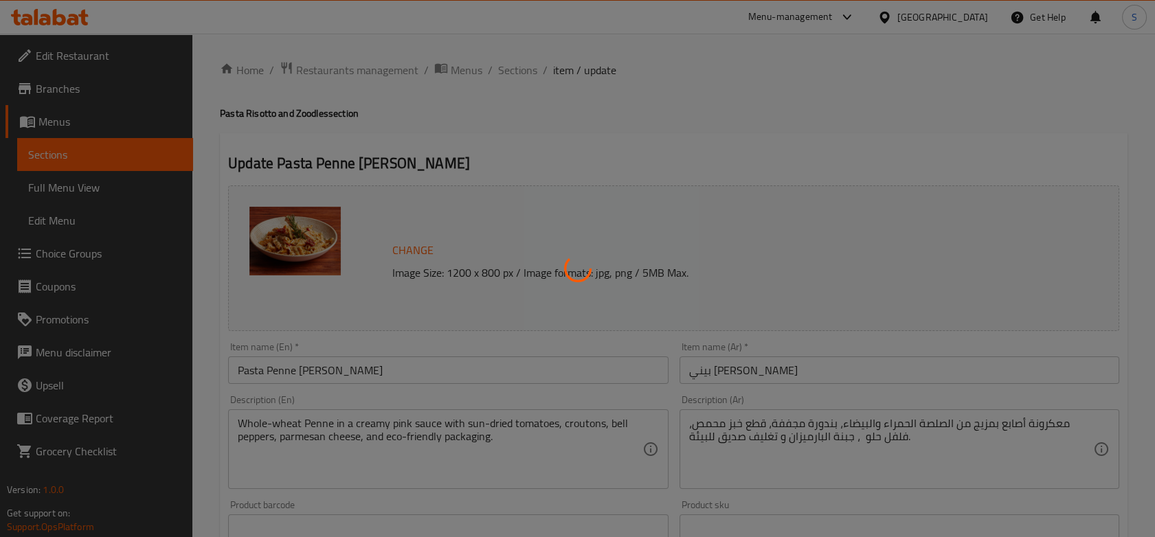
type input "اضافات"
type input "0"
type input "3"
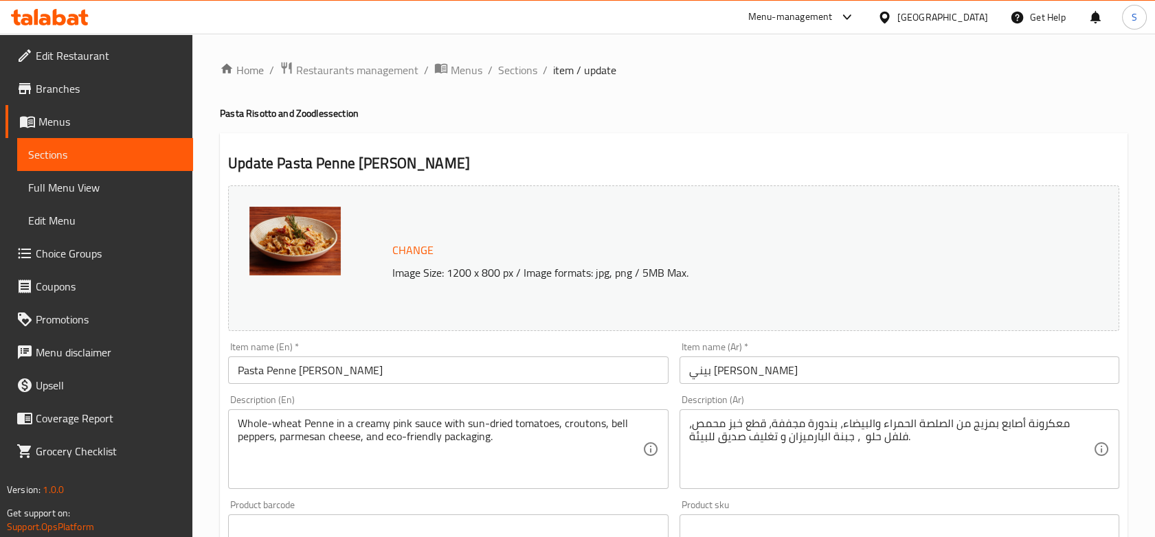
scroll to position [475, 0]
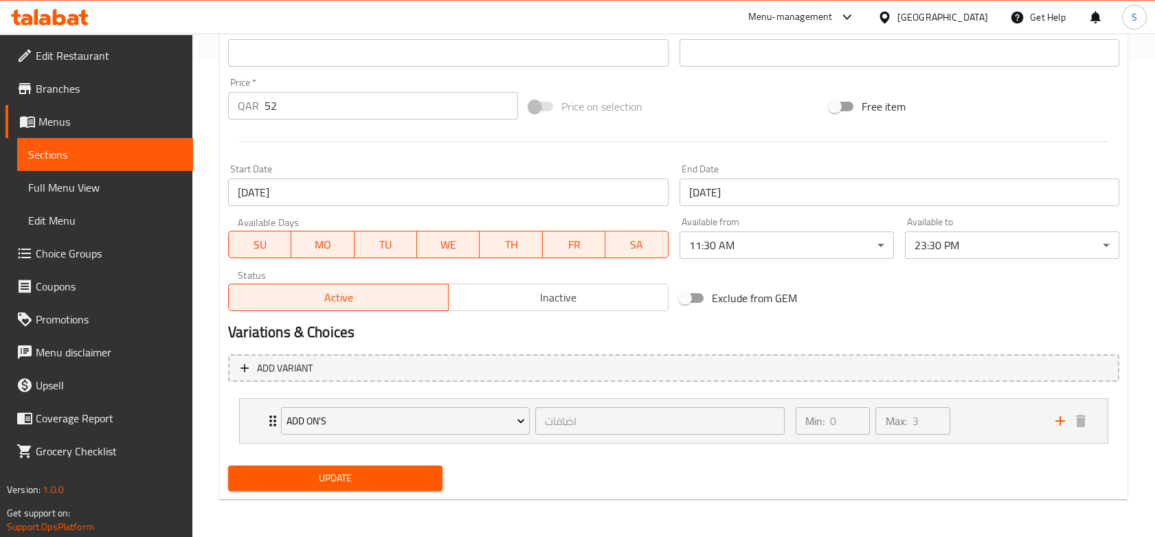
click at [529, 305] on span "Inactive" at bounding box center [558, 298] width 209 height 20
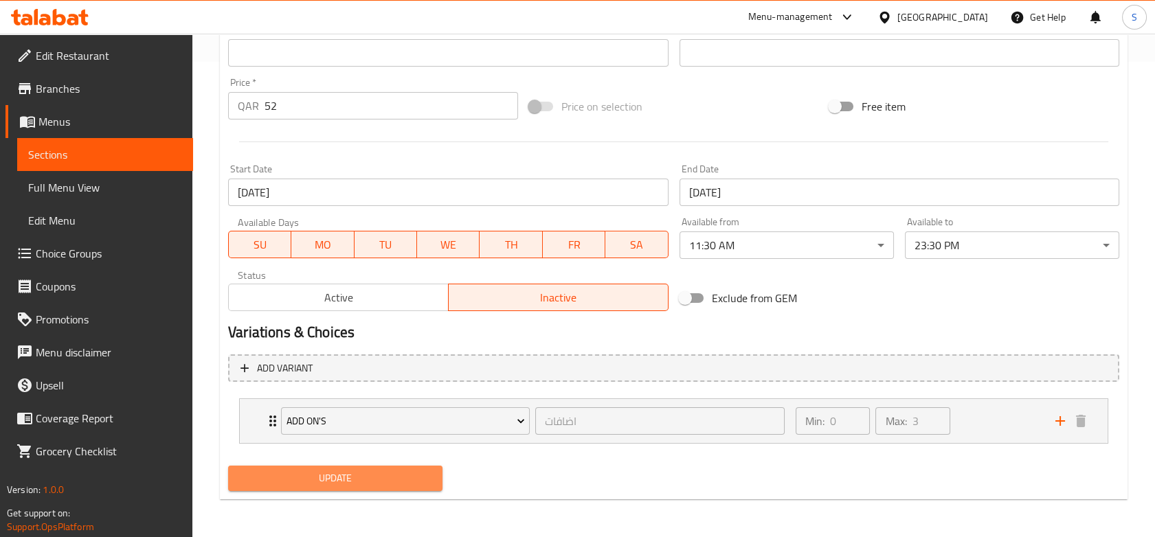
click at [402, 486] on span "Update" at bounding box center [335, 478] width 192 height 17
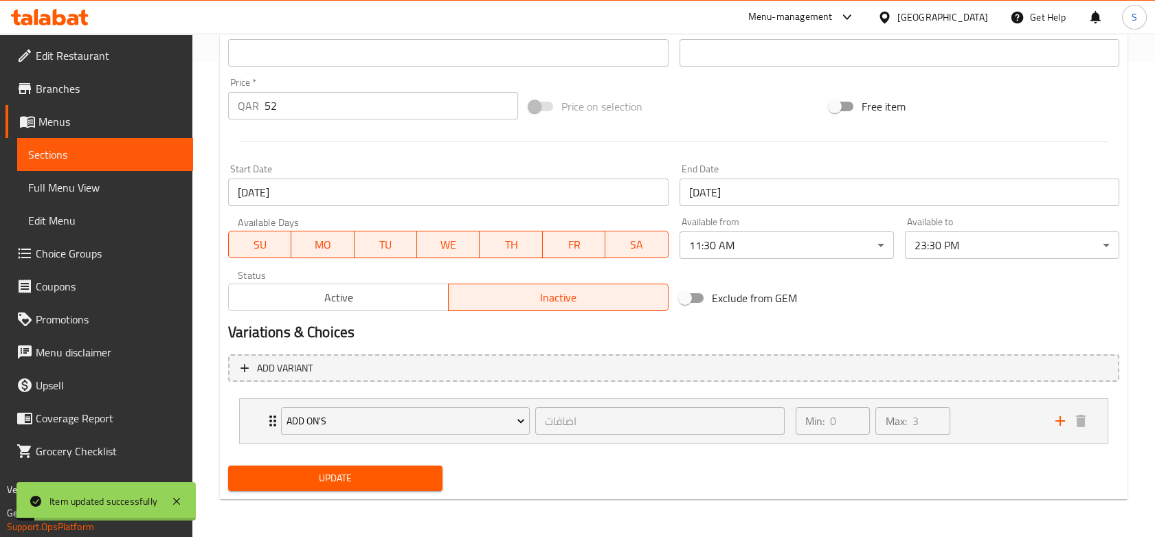
scroll to position [0, 0]
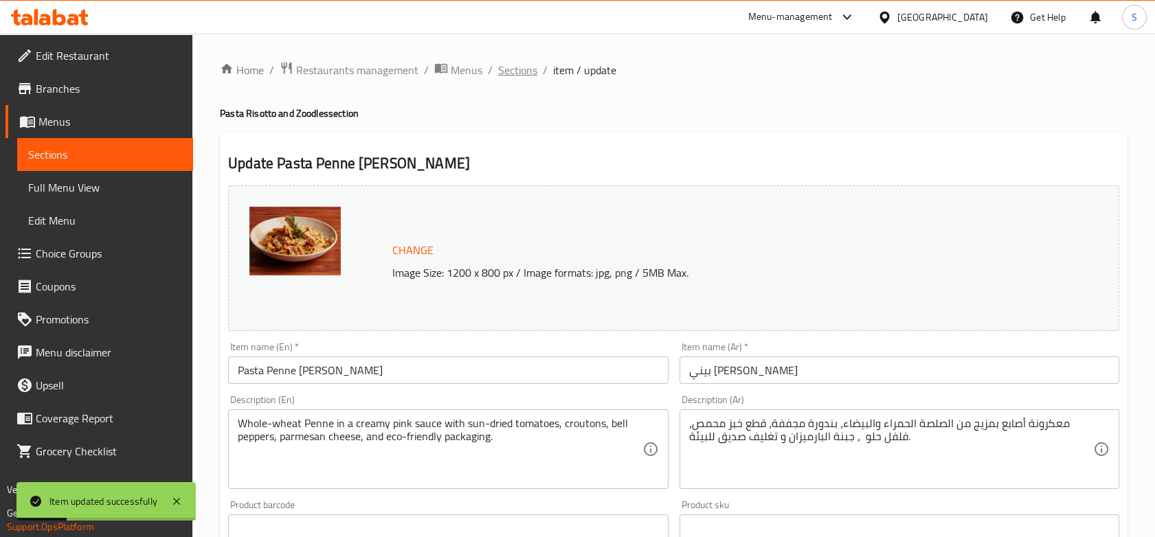
click at [530, 66] on span "Sections" at bounding box center [517, 70] width 39 height 16
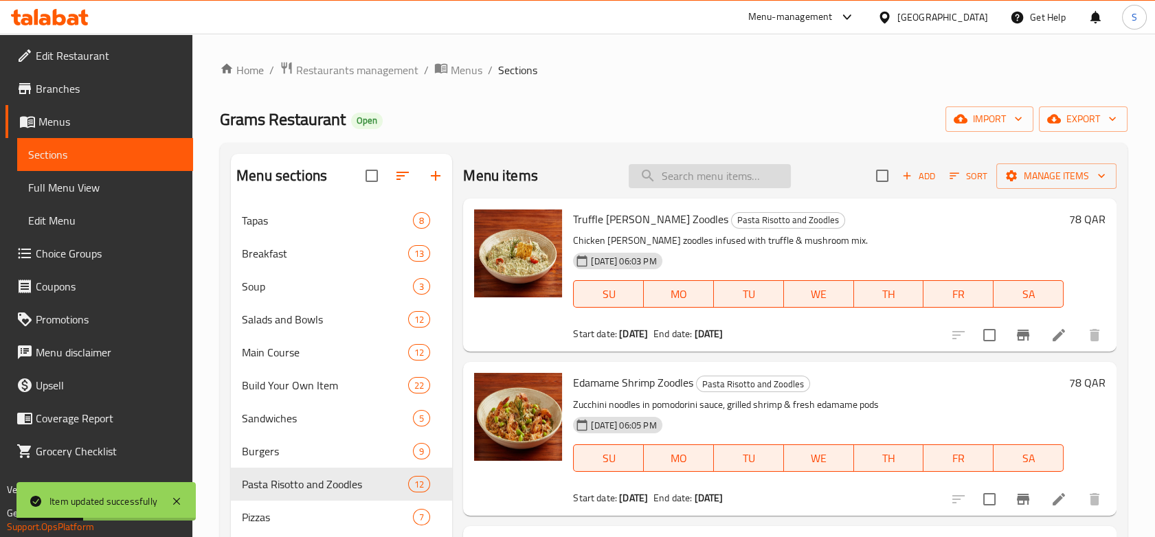
click at [714, 181] on input "search" at bounding box center [709, 176] width 162 height 24
paste input "Chicken and Basil Leaves Pizza"
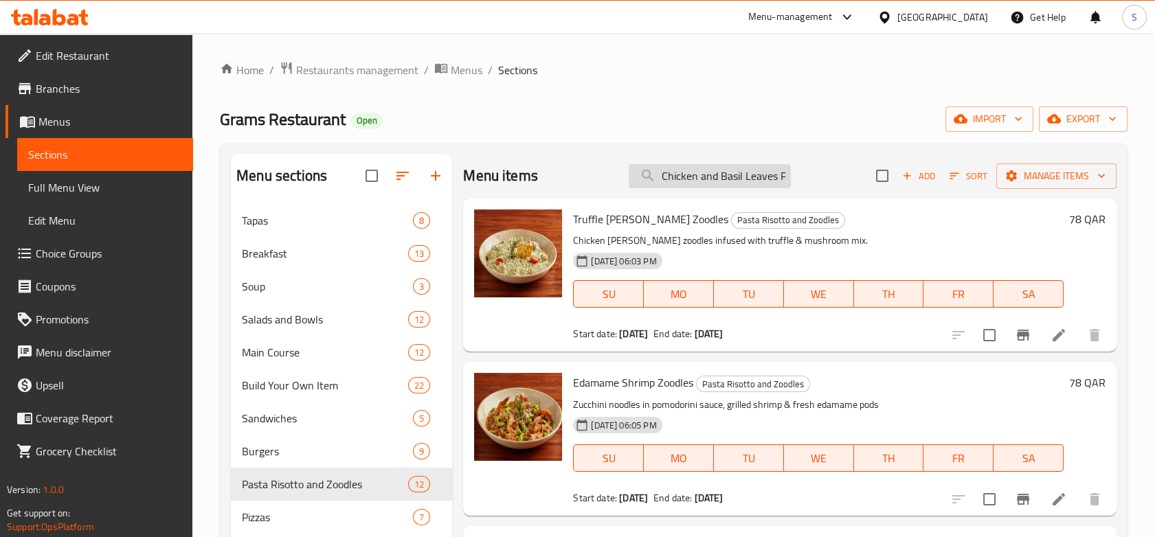
click at [674, 177] on input "Chicken and Basil Leaves Pizza" at bounding box center [709, 176] width 162 height 24
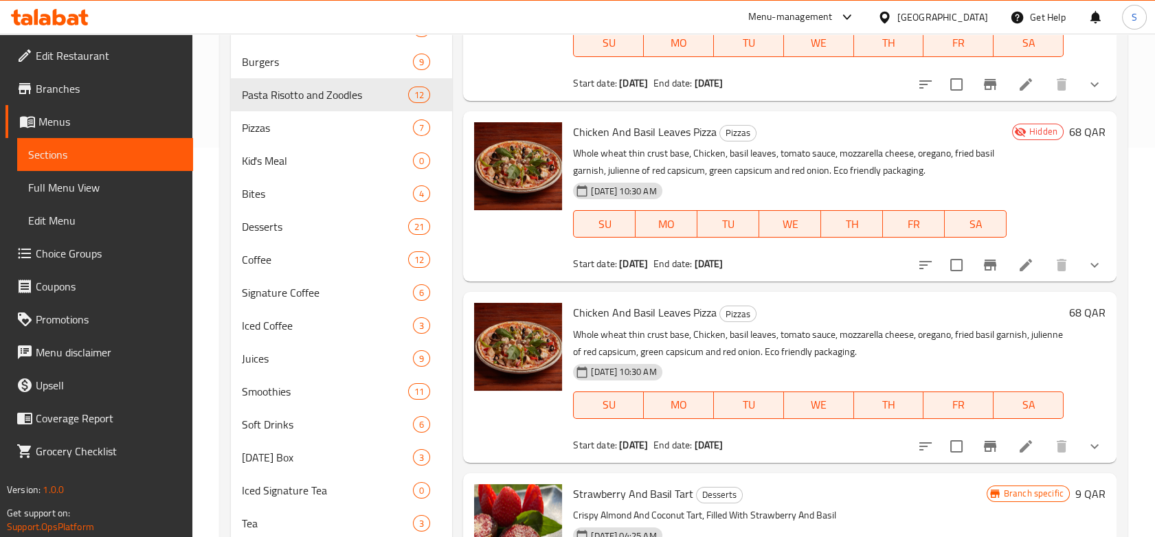
scroll to position [471, 0]
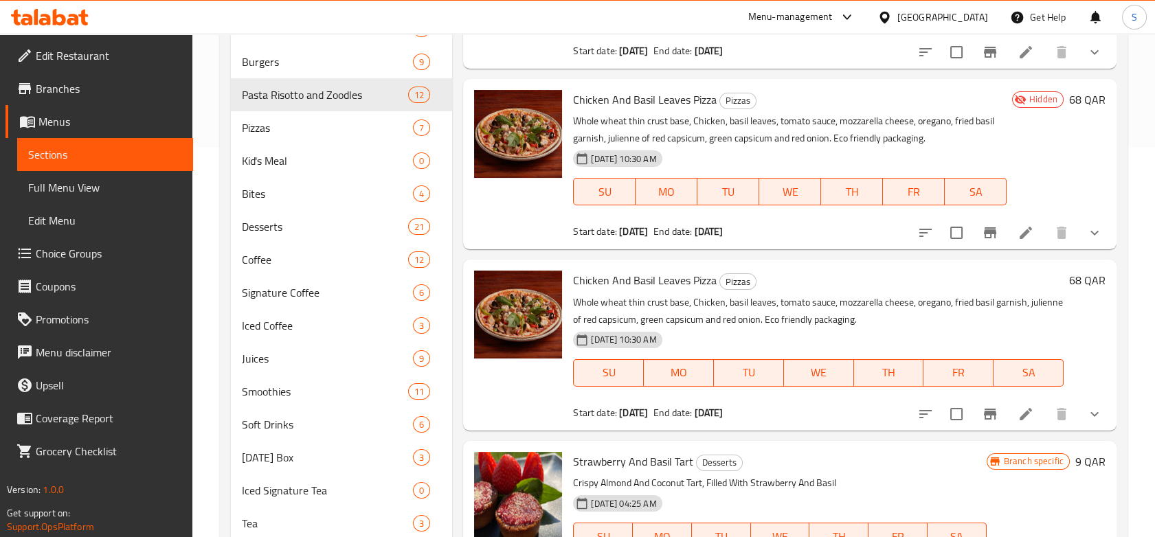
type input "basil"
click at [1019, 423] on li at bounding box center [1025, 414] width 38 height 25
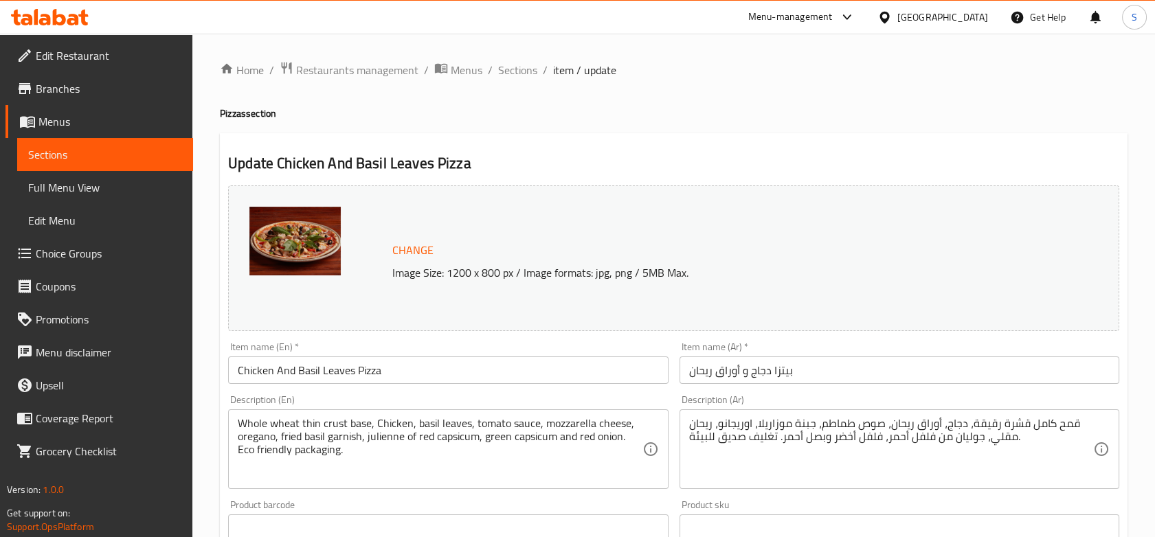
click at [834, 196] on div "Change Image Size: 1200 x 800 px / Image formats: jpg, png / 5MB Max." at bounding box center [673, 258] width 891 height 146
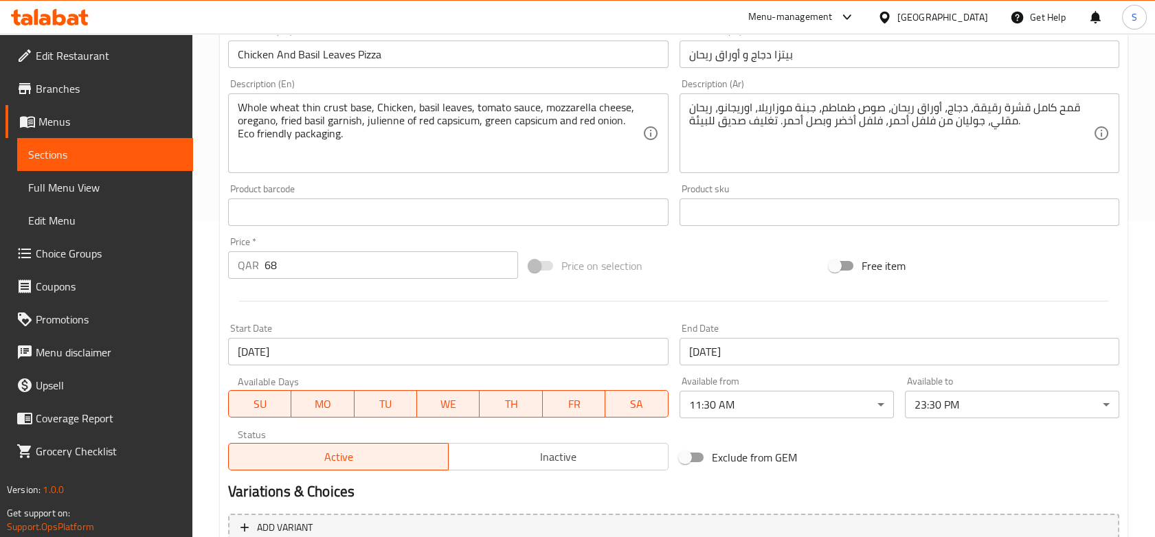
scroll to position [475, 0]
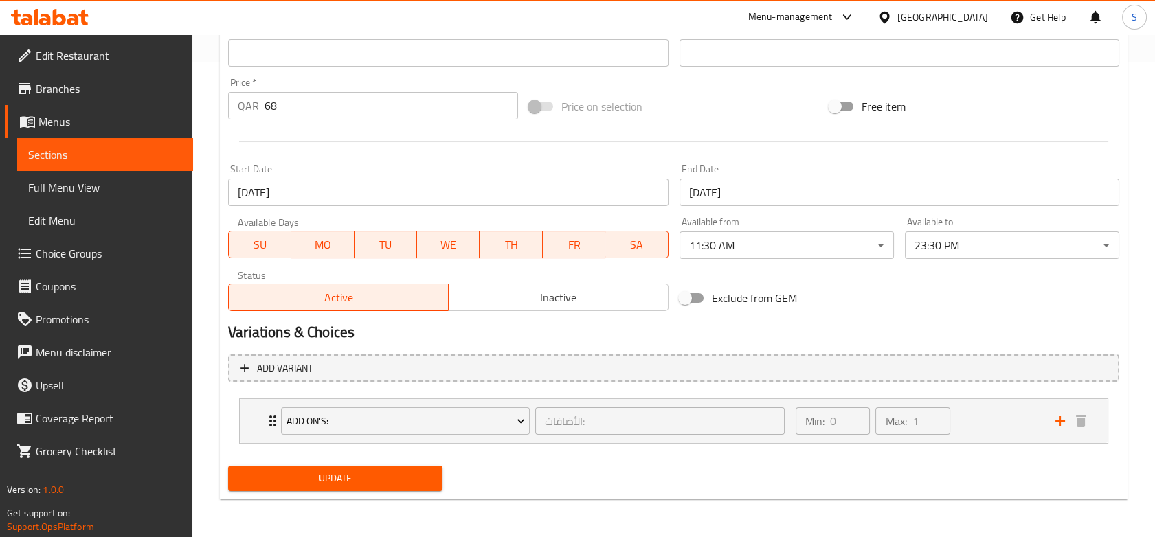
click at [615, 292] on span "Inactive" at bounding box center [558, 298] width 209 height 20
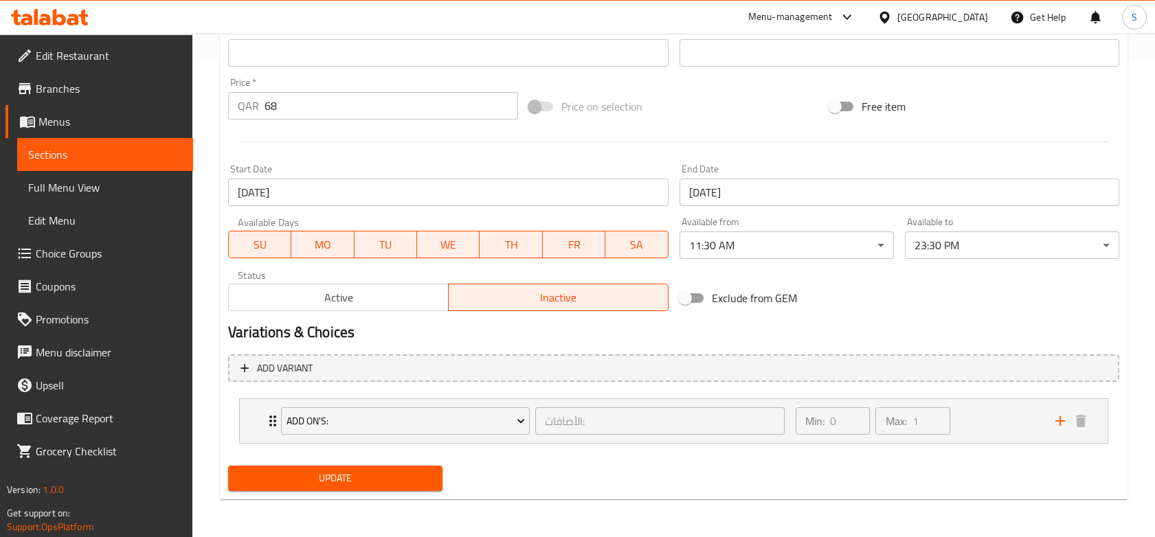
click at [394, 467] on button "Update" at bounding box center [335, 478] width 214 height 25
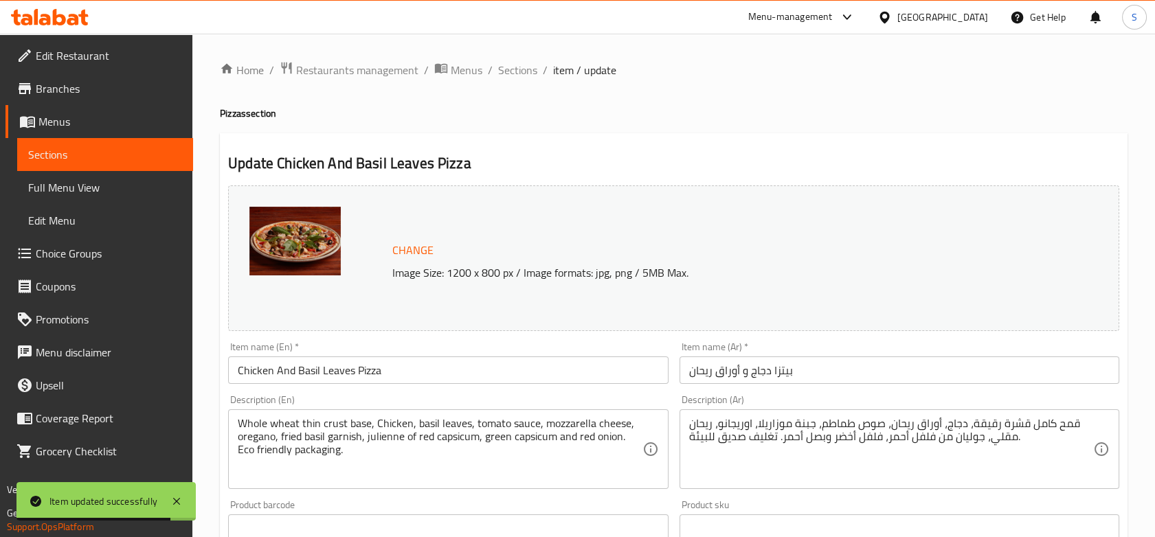
click at [506, 80] on div "Home / Restaurants management / Menus / Sections / item / update Pizzas section…" at bounding box center [673, 523] width 907 height 925
click at [510, 65] on span "Sections" at bounding box center [517, 70] width 39 height 16
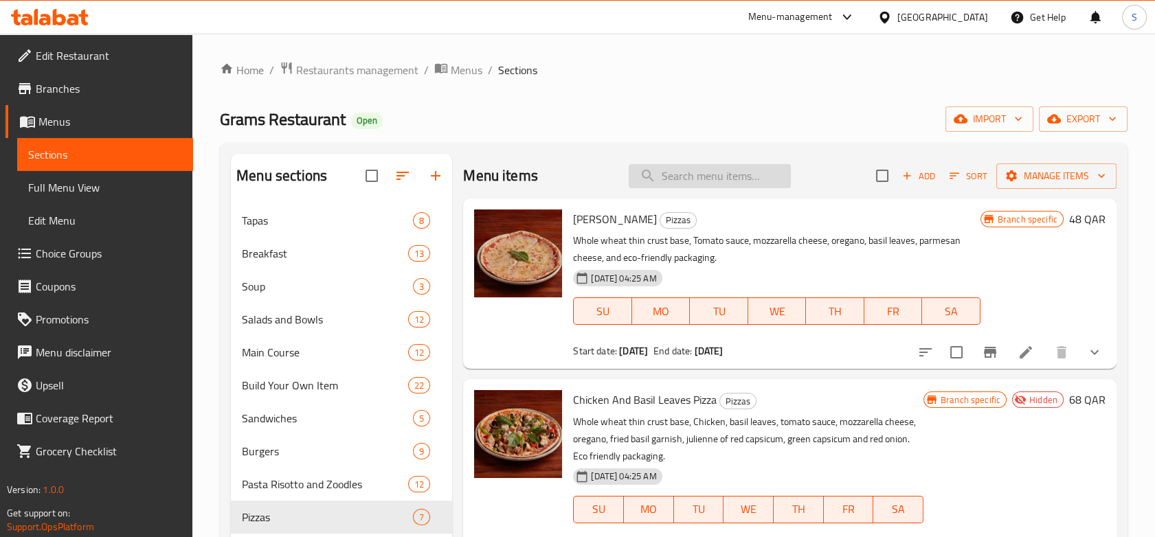
click at [755, 176] on input "search" at bounding box center [709, 176] width 162 height 24
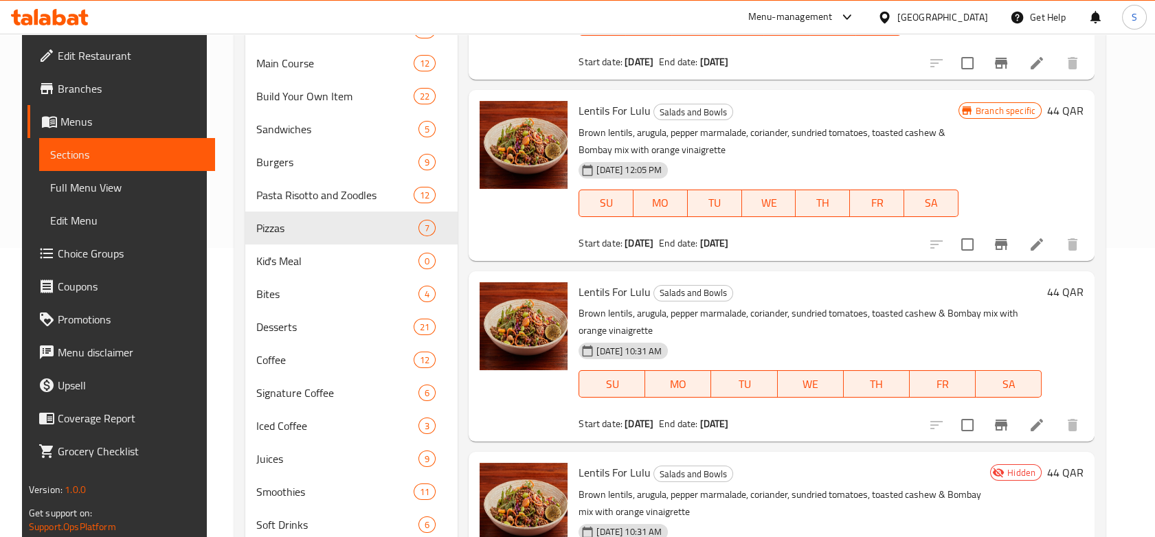
scroll to position [291, 0]
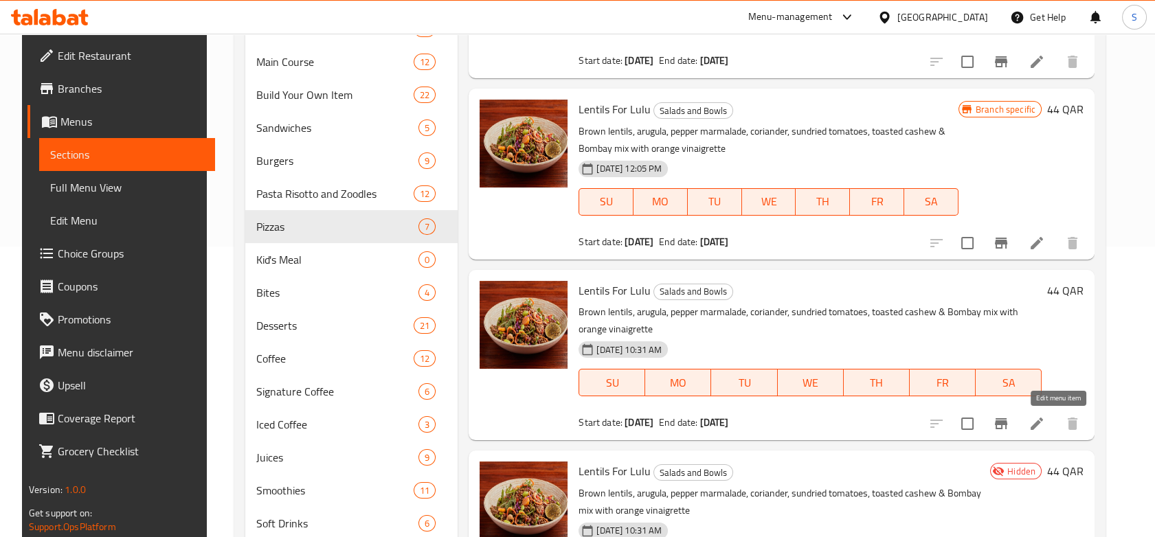
type input "lulu"
click at [1045, 425] on icon at bounding box center [1036, 424] width 16 height 16
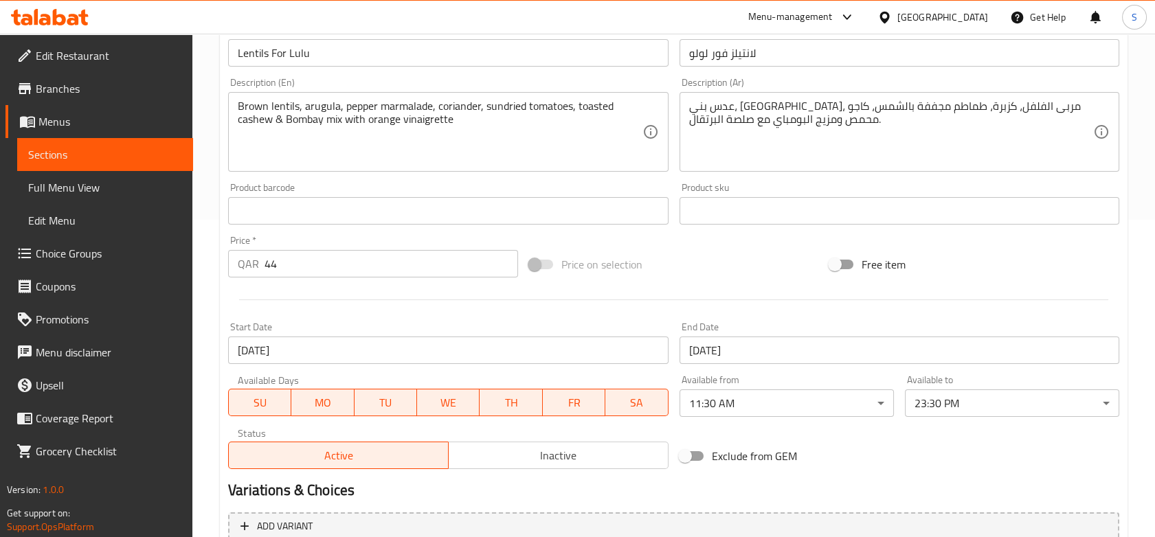
scroll to position [437, 0]
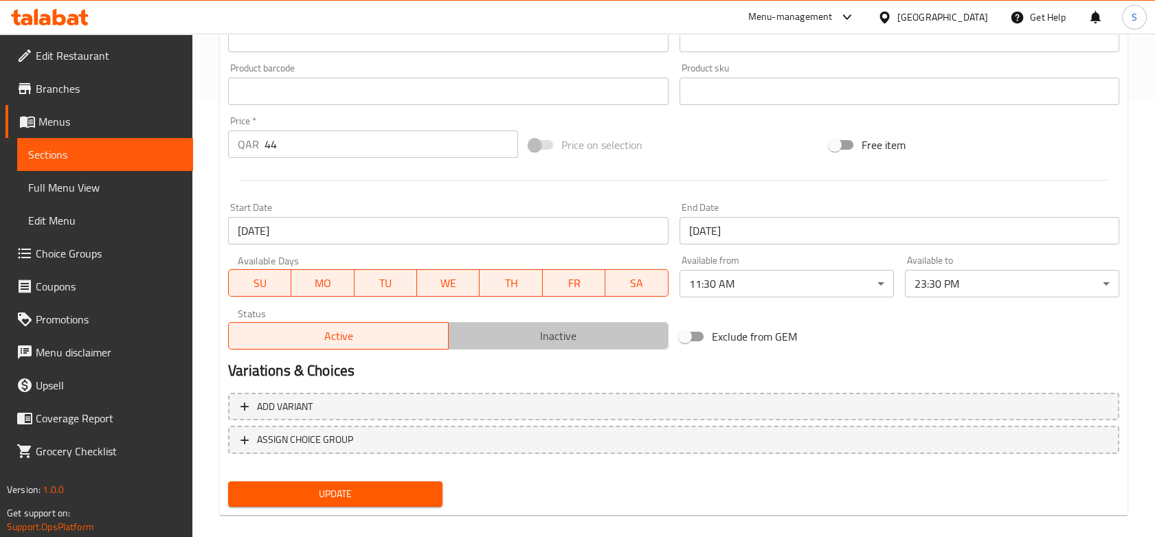
click at [585, 346] on button "Inactive" at bounding box center [558, 335] width 220 height 27
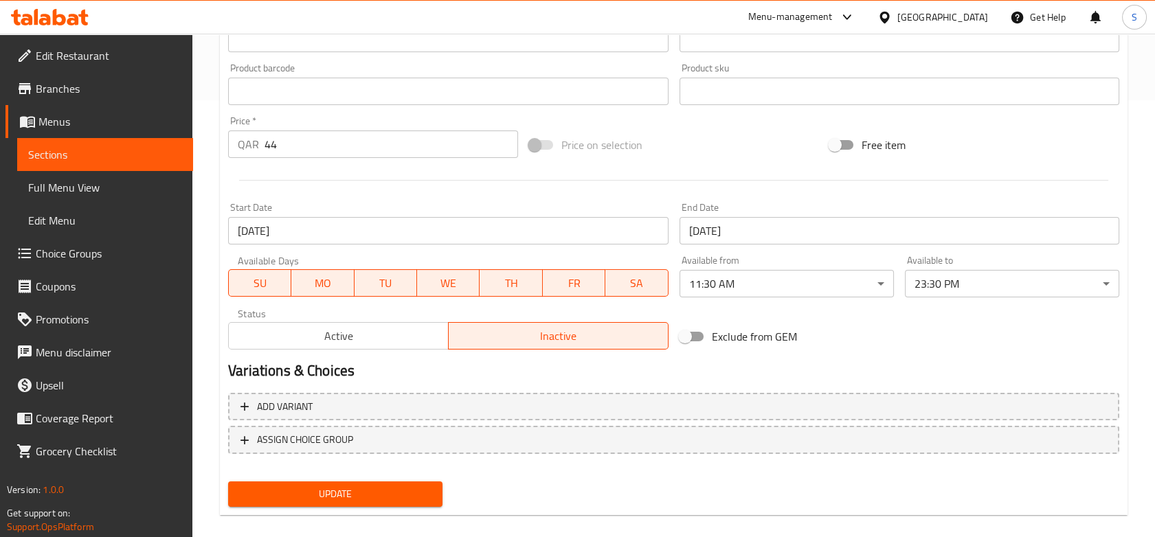
click at [397, 483] on button "Update" at bounding box center [335, 493] width 214 height 25
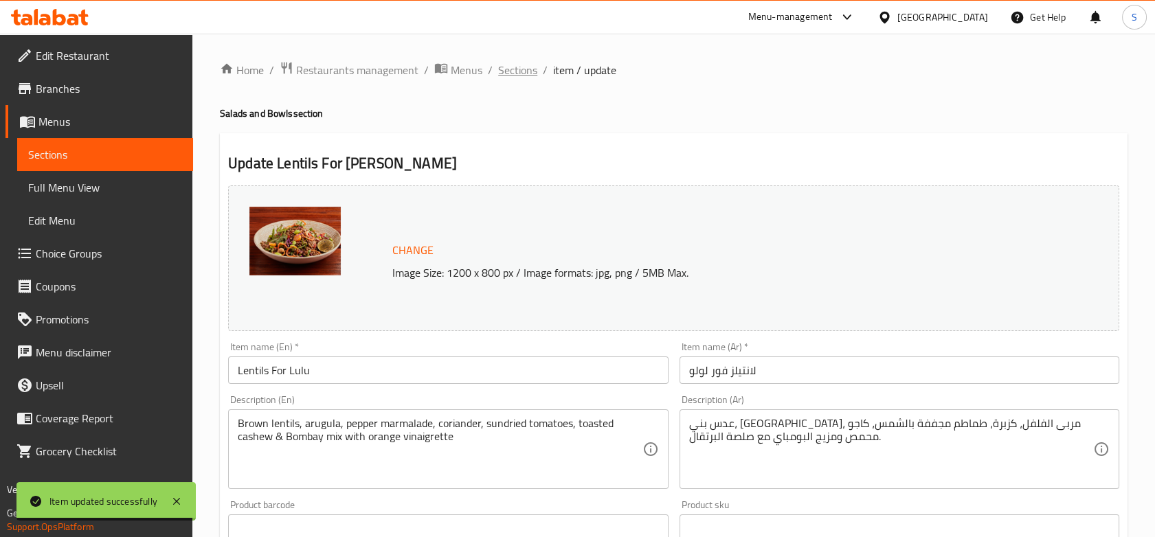
click at [519, 66] on span "Sections" at bounding box center [517, 70] width 39 height 16
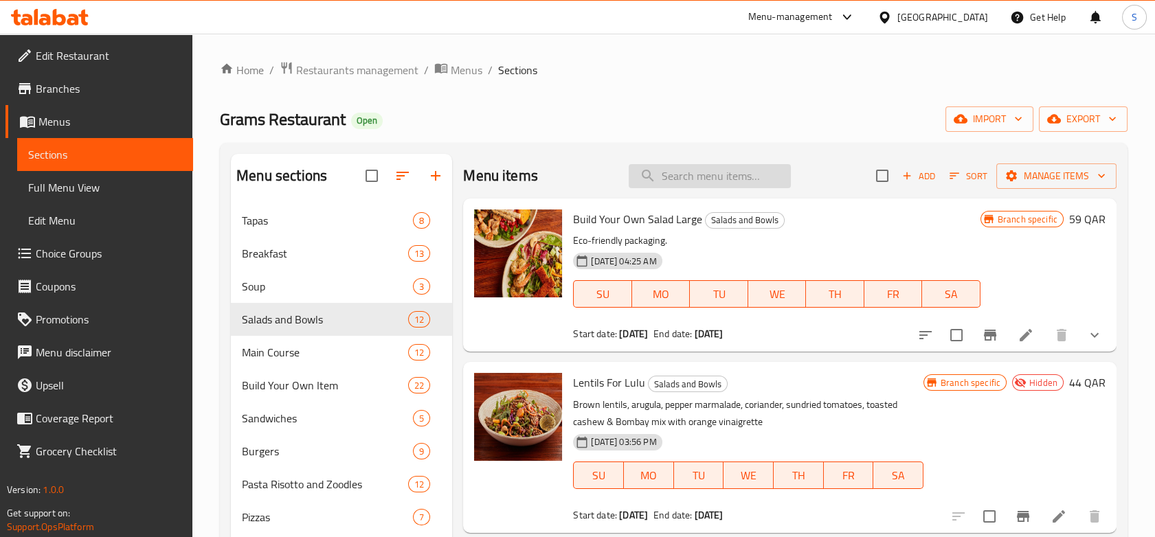
click at [698, 178] on input "search" at bounding box center [709, 176] width 162 height 24
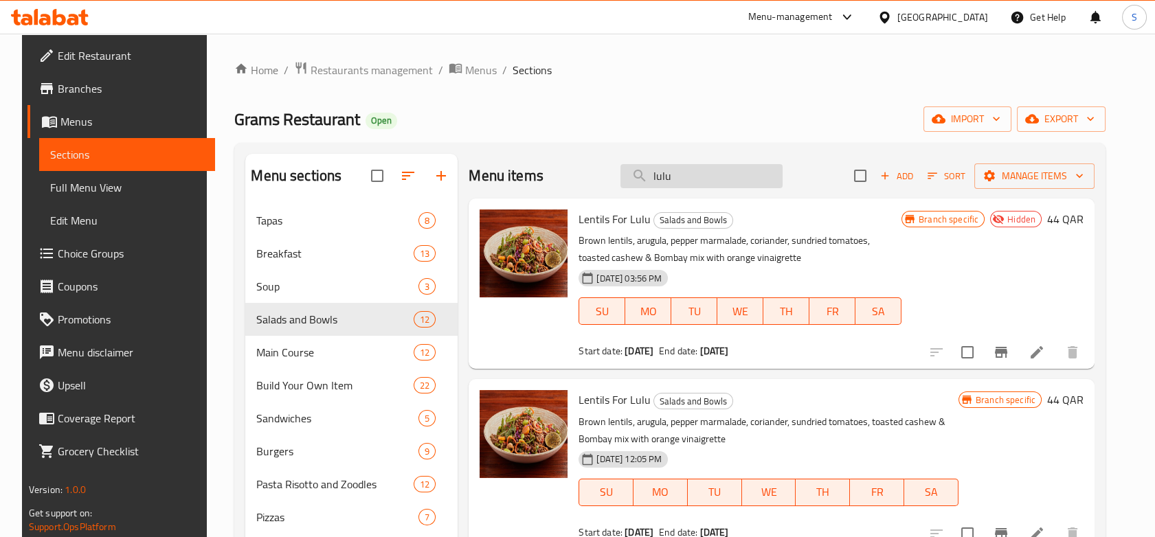
click at [736, 172] on input "lulu" at bounding box center [701, 176] width 162 height 24
type input "chicken and"
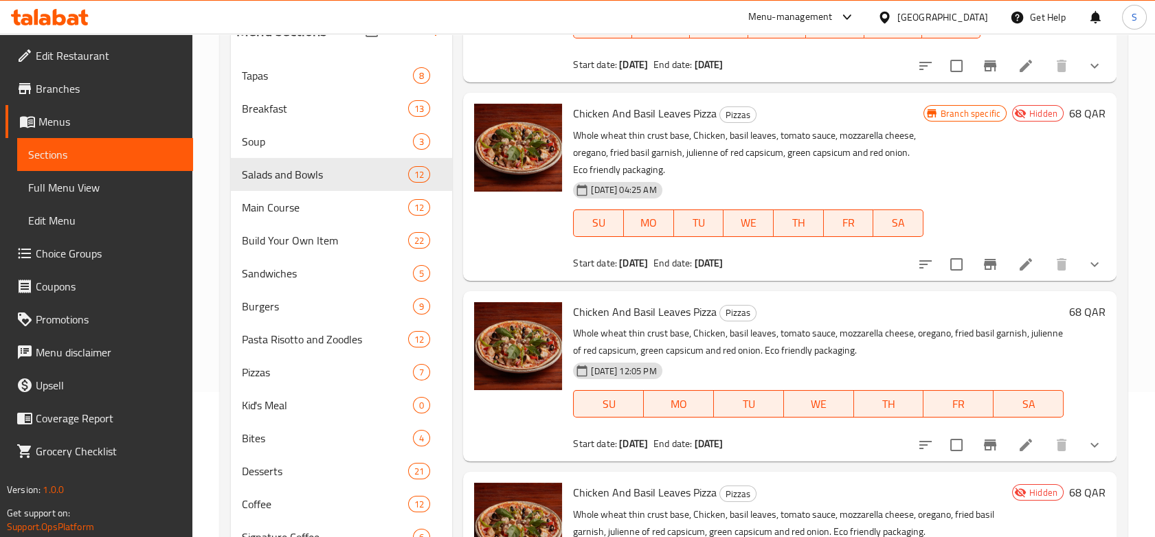
scroll to position [144, 0]
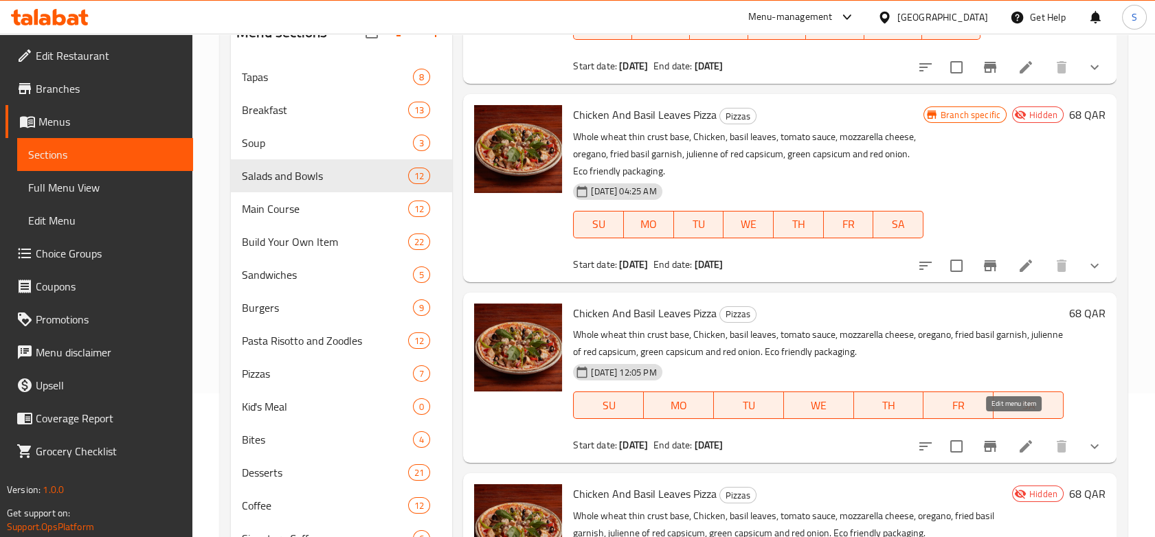
click at [1017, 438] on icon at bounding box center [1025, 446] width 16 height 16
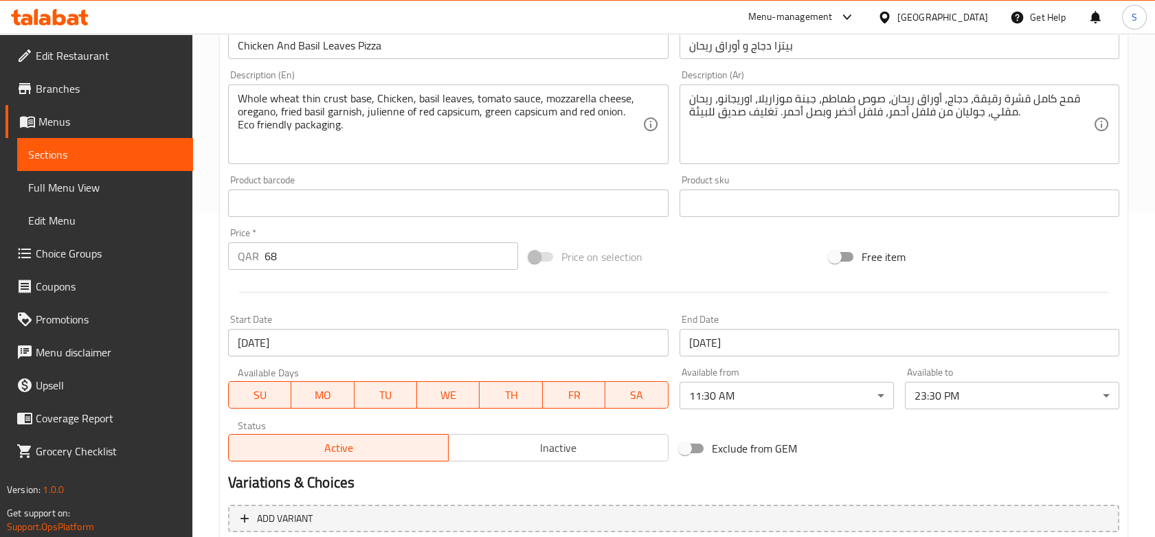
scroll to position [337, 0]
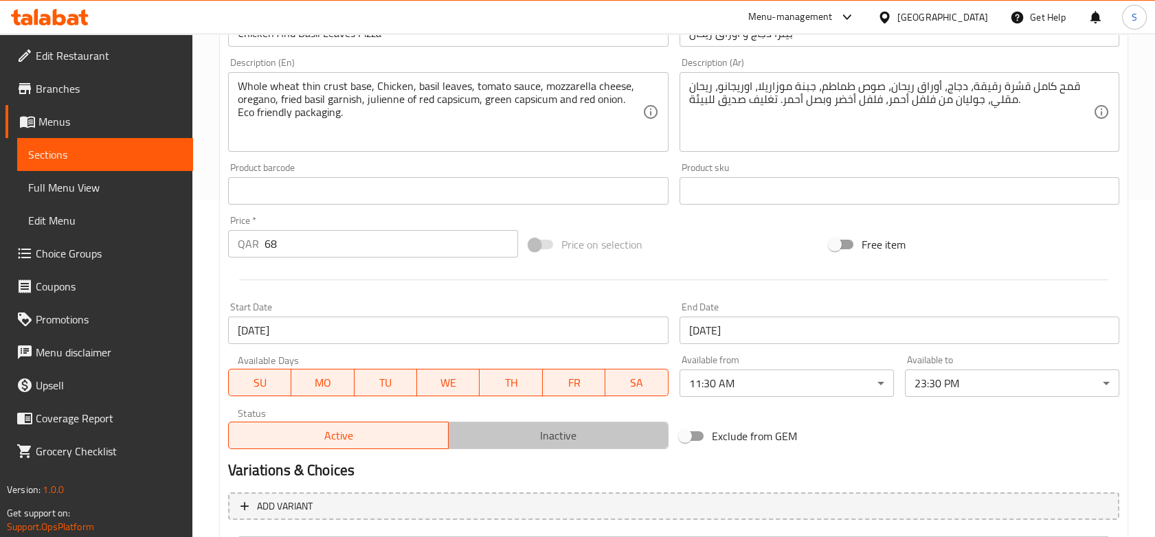
click at [578, 429] on span "Inactive" at bounding box center [558, 436] width 209 height 20
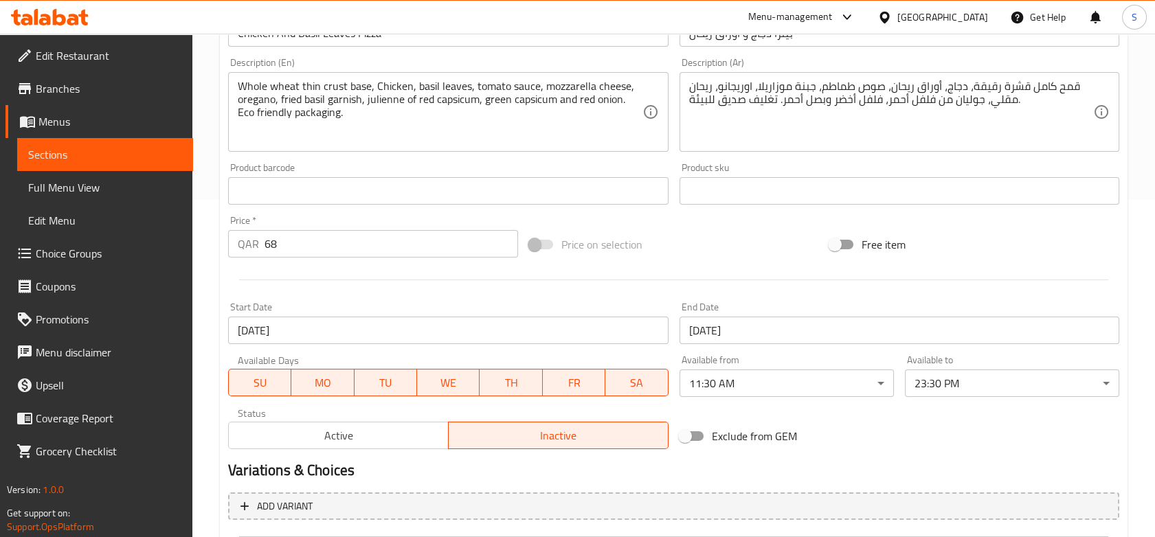
scroll to position [475, 0]
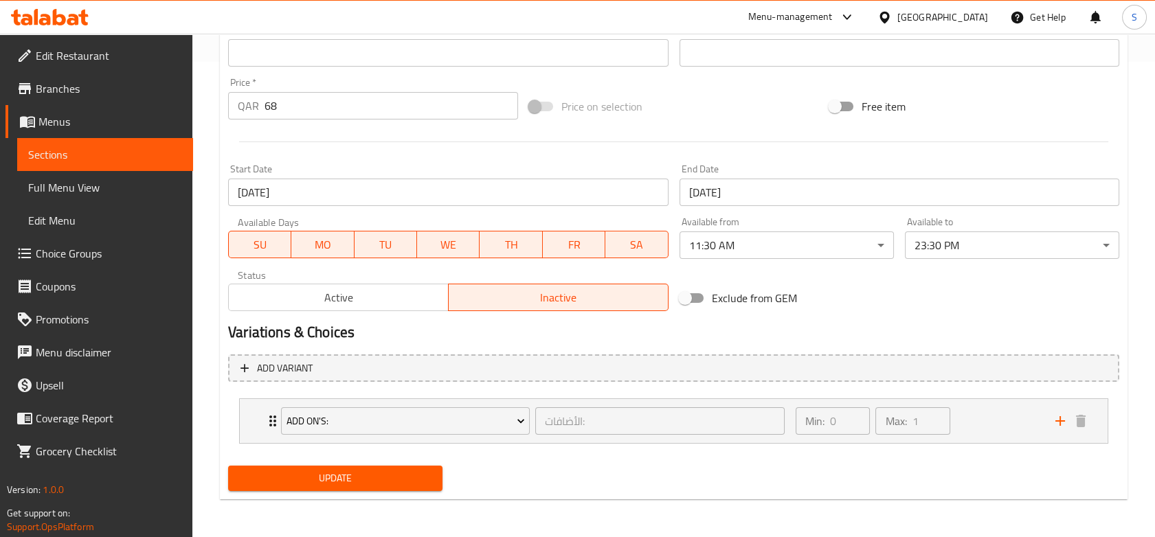
click at [392, 477] on span "Update" at bounding box center [335, 478] width 192 height 17
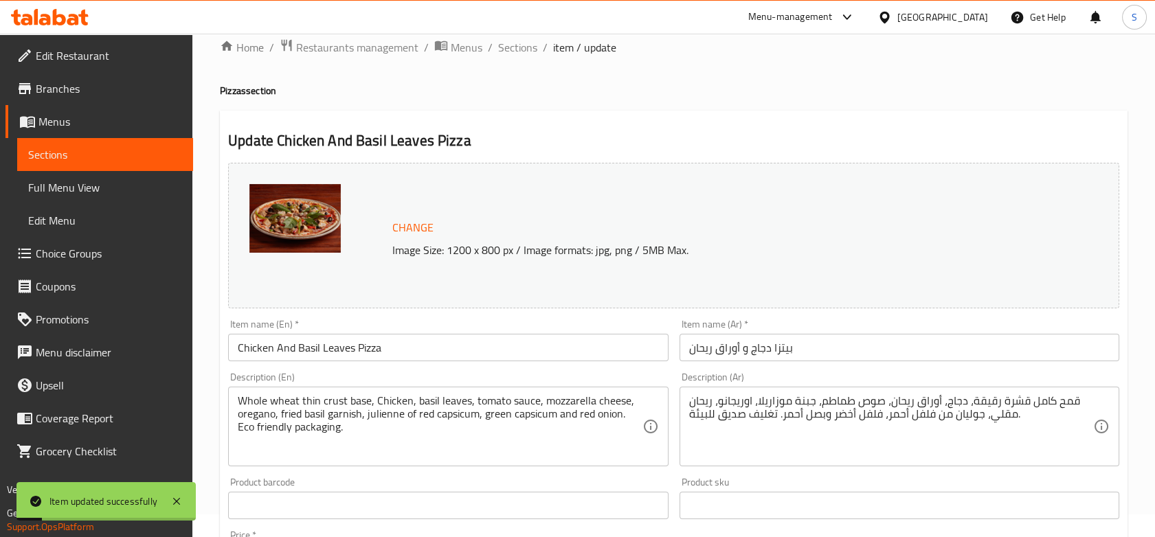
scroll to position [0, 0]
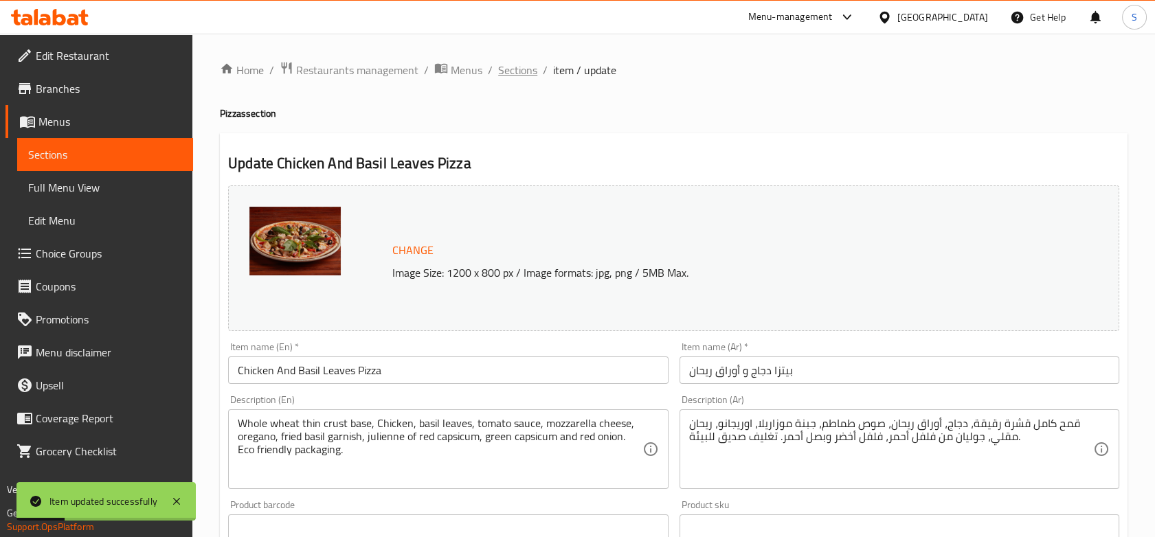
click at [521, 74] on span "Sections" at bounding box center [517, 70] width 39 height 16
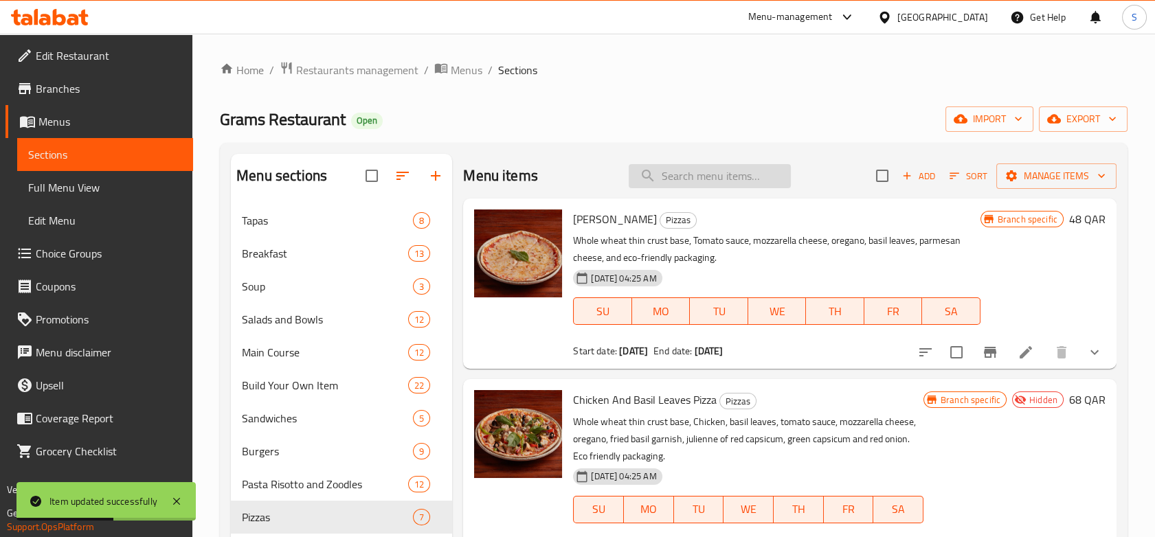
click at [672, 183] on input "search" at bounding box center [709, 176] width 162 height 24
type input "[PERSON_NAME]"
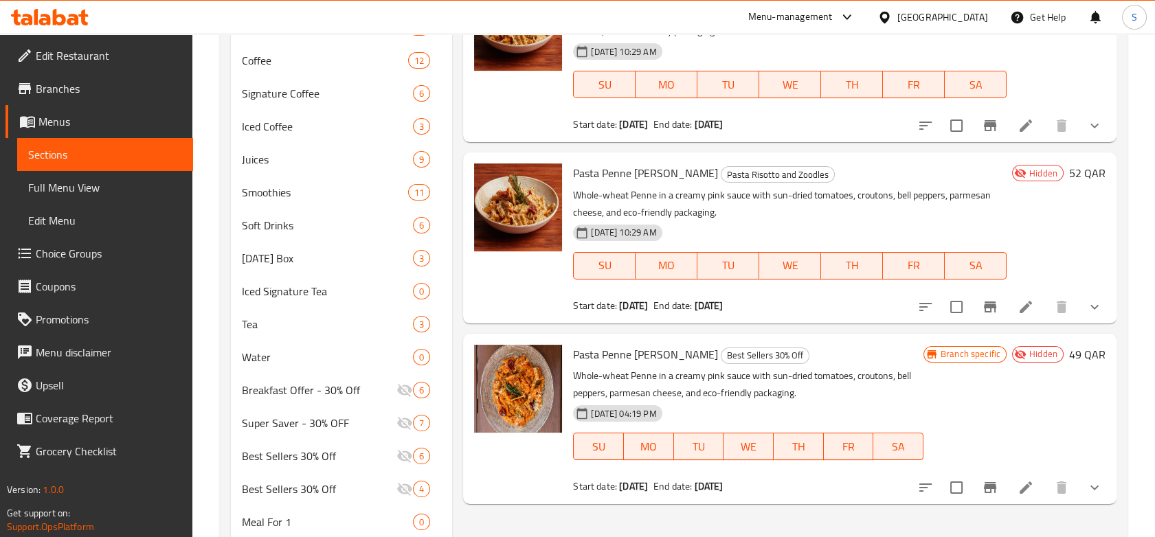
scroll to position [633, 0]
